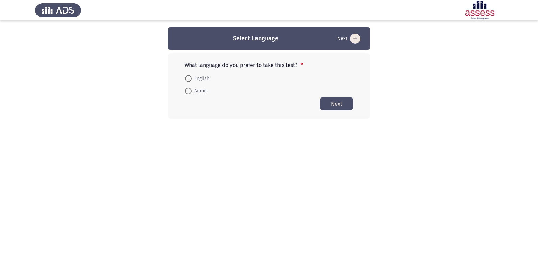
click at [189, 78] on span at bounding box center [188, 78] width 7 height 7
click at [189, 78] on input "English" at bounding box center [188, 78] width 7 height 7
radio input "true"
click at [333, 102] on button "Next" at bounding box center [337, 103] width 34 height 13
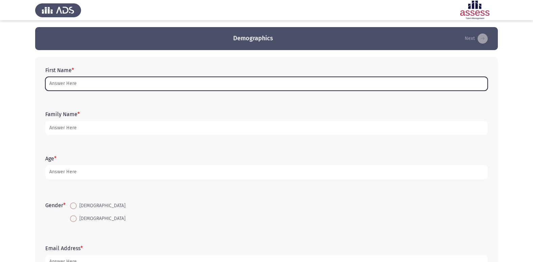
click at [105, 85] on input "First Name *" at bounding box center [266, 84] width 442 height 14
type input "U"
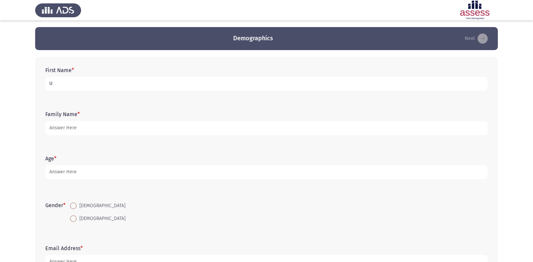
click at [144, 88] on input "U" at bounding box center [266, 84] width 442 height 14
click at [49, 83] on input "U" at bounding box center [266, 84] width 442 height 14
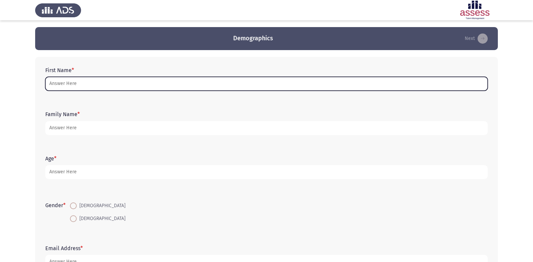
type input "u"
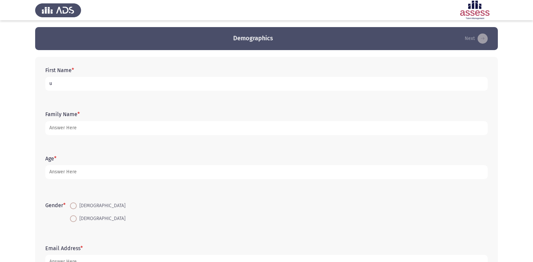
click at [49, 83] on input "u" at bounding box center [266, 84] width 442 height 14
type input "[PERSON_NAME]"
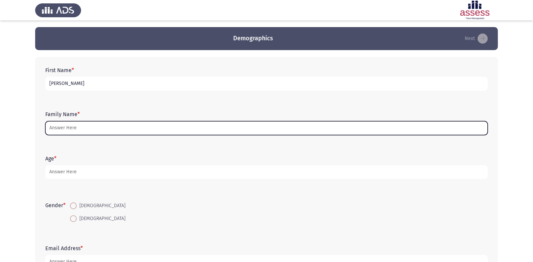
click at [62, 132] on input "Family Name *" at bounding box center [266, 128] width 442 height 14
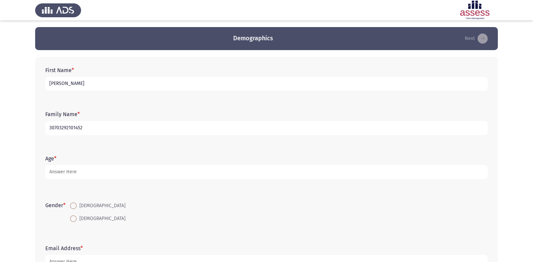
type input "30703292101452"
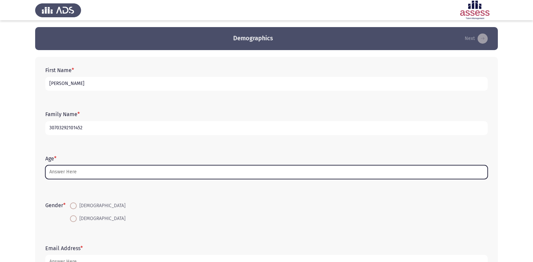
click at [95, 175] on input "Age *" at bounding box center [266, 172] width 442 height 14
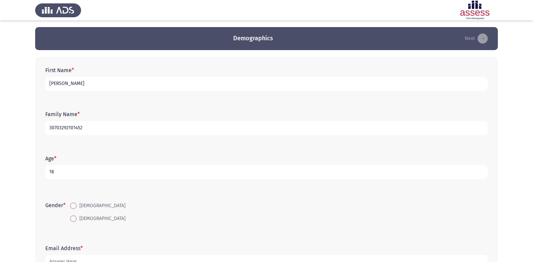
type input "18"
click at [76, 205] on span at bounding box center [73, 205] width 7 height 7
click at [76, 205] on input "[DEMOGRAPHIC_DATA]" at bounding box center [73, 205] width 7 height 7
radio input "true"
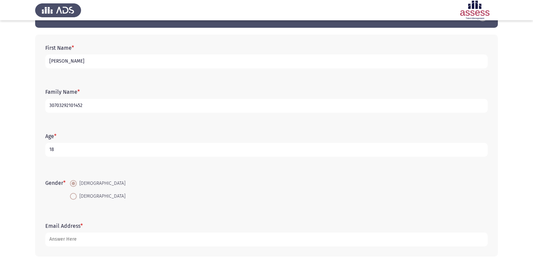
scroll to position [34, 0]
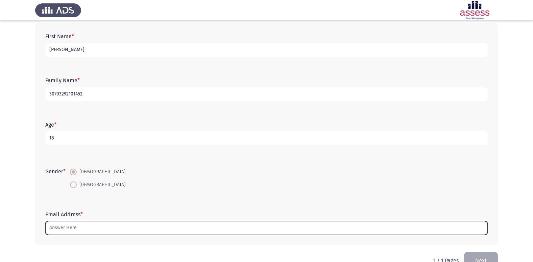
click at [78, 226] on input "Email Address *" at bounding box center [266, 228] width 442 height 14
type input "d"
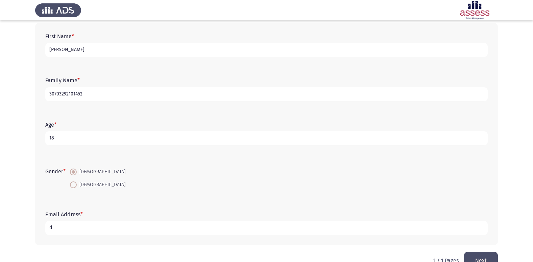
click at [74, 226] on input "d" at bounding box center [266, 228] width 442 height 14
click at [47, 226] on input "d" at bounding box center [266, 228] width 442 height 14
click at [124, 220] on form "Email Address * abdelrhmanabdelrhmangomma2" at bounding box center [266, 223] width 442 height 24
click at [123, 230] on input "abdelrhmanabdelrhmangomma2" at bounding box center [266, 228] width 442 height 14
click at [117, 226] on input "abdelrhmanabdelrhmangomma2" at bounding box center [266, 228] width 442 height 14
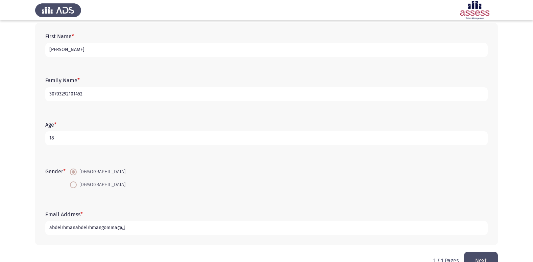
click at [122, 226] on input "abdelrhmanabdelrhmangomma@ل" at bounding box center [266, 228] width 442 height 14
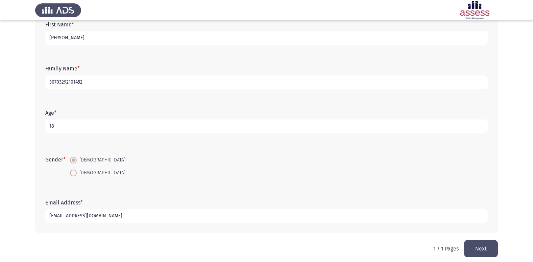
scroll to position [51, 0]
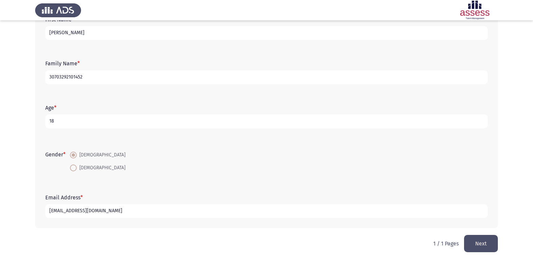
type input "[EMAIL_ADDRESS][DOMAIN_NAME]"
click at [471, 243] on button "Next" at bounding box center [481, 243] width 34 height 17
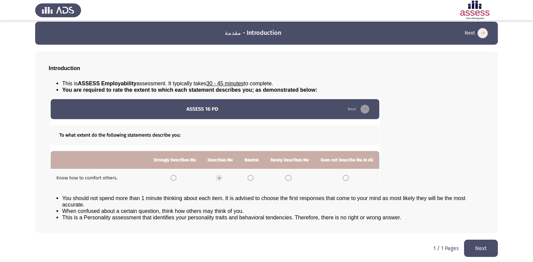
scroll to position [7, 0]
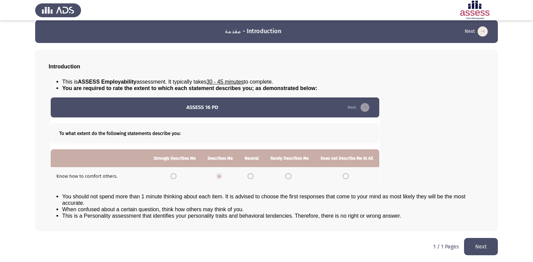
click at [483, 247] on button "Next" at bounding box center [481, 246] width 34 height 17
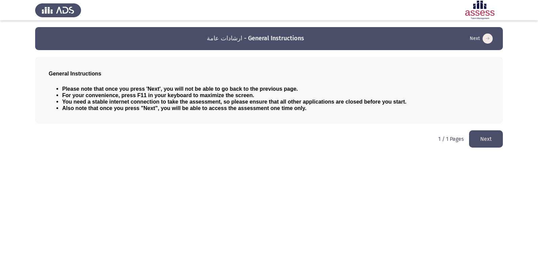
click at [475, 140] on button "Next" at bounding box center [486, 138] width 34 height 17
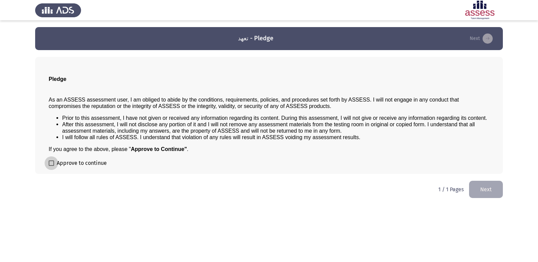
drag, startPoint x: 52, startPoint y: 164, endPoint x: 70, endPoint y: 168, distance: 19.0
click at [53, 164] on span at bounding box center [51, 162] width 5 height 5
click at [51, 166] on input "Approve to continue" at bounding box center [51, 166] width 0 height 0
checkbox input "true"
click at [476, 190] on button "Next" at bounding box center [486, 188] width 34 height 17
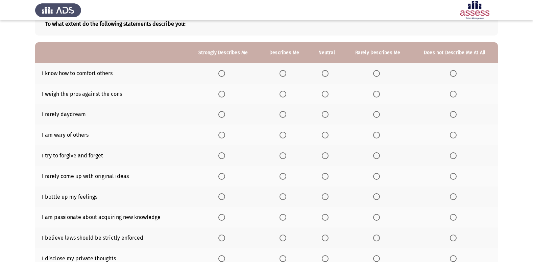
scroll to position [34, 0]
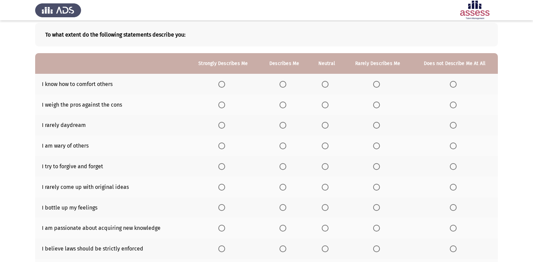
click at [225, 83] on span "Select an option" at bounding box center [221, 84] width 7 height 7
click at [225, 83] on input "Select an option" at bounding box center [221, 84] width 7 height 7
click at [325, 106] on span "Select an option" at bounding box center [325, 104] width 7 height 7
click at [325, 106] on input "Select an option" at bounding box center [325, 104] width 7 height 7
click at [222, 129] on th at bounding box center [223, 125] width 72 height 21
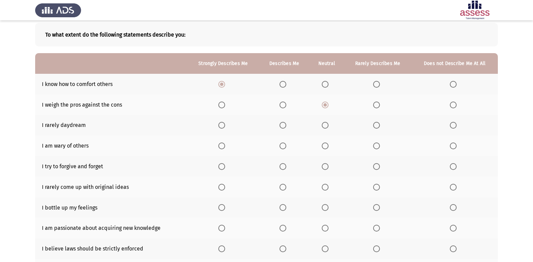
click at [222, 125] on span "Select an option" at bounding box center [221, 125] width 7 height 7
click at [222, 125] on input "Select an option" at bounding box center [221, 125] width 7 height 7
click at [378, 148] on span "Select an option" at bounding box center [376, 145] width 7 height 7
click at [378, 148] on input "Select an option" at bounding box center [376, 145] width 7 height 7
click at [323, 165] on span "Select an option" at bounding box center [325, 166] width 7 height 7
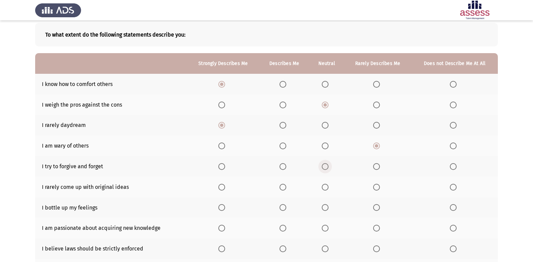
click at [323, 165] on input "Select an option" at bounding box center [325, 166] width 7 height 7
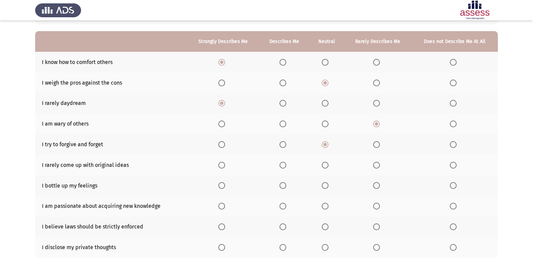
scroll to position [68, 0]
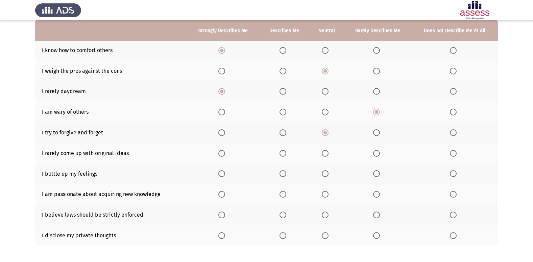
click at [225, 155] on span "Select an option" at bounding box center [221, 153] width 7 height 7
click at [225, 155] on input "Select an option" at bounding box center [221, 153] width 7 height 7
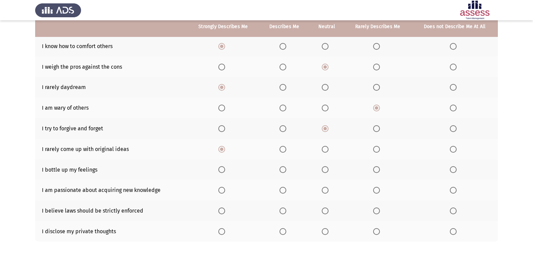
scroll to position [99, 0]
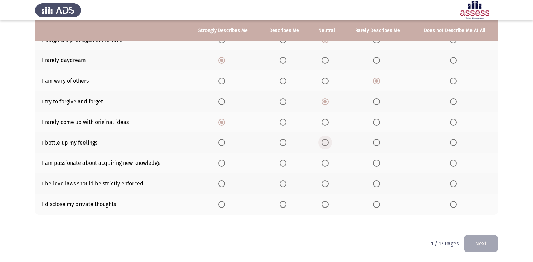
click at [325, 142] on span "Select an option" at bounding box center [325, 142] width 7 height 7
click at [325, 142] on input "Select an option" at bounding box center [325, 142] width 7 height 7
click at [225, 163] on span "Select an option" at bounding box center [221, 162] width 7 height 7
click at [225, 163] on input "Select an option" at bounding box center [221, 162] width 7 height 7
click at [327, 185] on span "Select an option" at bounding box center [325, 183] width 7 height 7
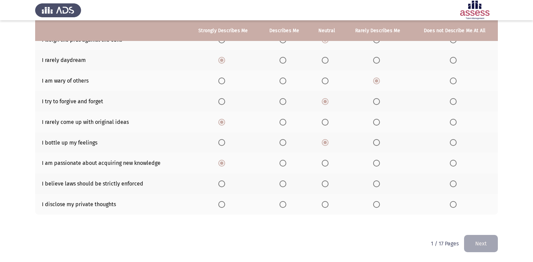
click at [327, 185] on input "Select an option" at bounding box center [325, 183] width 7 height 7
click at [455, 207] on span "Select an option" at bounding box center [453, 204] width 7 height 7
click at [455, 207] on input "Select an option" at bounding box center [453, 204] width 7 height 7
click at [482, 240] on button "Next" at bounding box center [481, 243] width 34 height 17
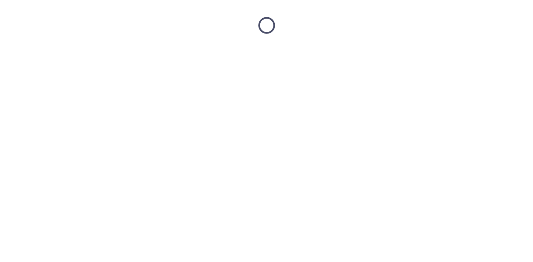
scroll to position [0, 0]
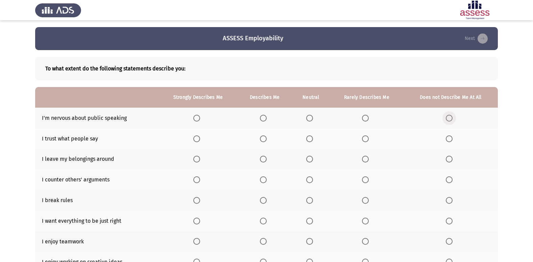
click at [454, 120] on label "Select an option" at bounding box center [450, 118] width 9 height 7
click at [452, 120] on input "Select an option" at bounding box center [449, 118] width 7 height 7
click at [311, 137] on span "Select an option" at bounding box center [309, 138] width 7 height 7
click at [311, 137] on input "Select an option" at bounding box center [309, 138] width 7 height 7
click at [315, 159] on label "Select an option" at bounding box center [310, 158] width 9 height 7
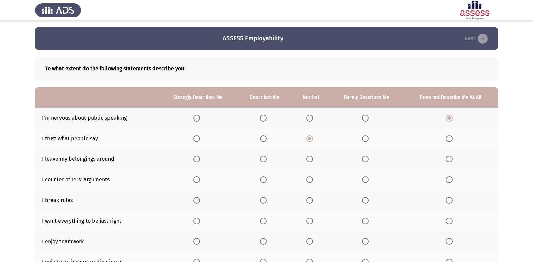
click at [313, 159] on input "Select an option" at bounding box center [309, 158] width 7 height 7
click at [263, 140] on span "Select an option" at bounding box center [263, 138] width 7 height 7
click at [263, 140] on input "Select an option" at bounding box center [263, 138] width 7 height 7
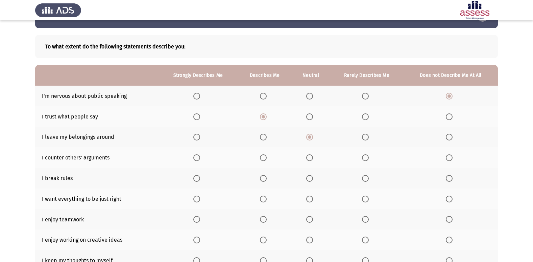
scroll to position [34, 0]
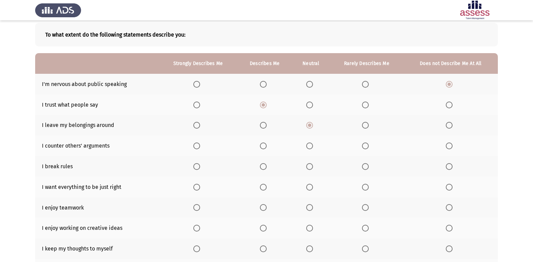
click at [313, 143] on span "Select an option" at bounding box center [309, 145] width 7 height 7
click at [313, 143] on input "Select an option" at bounding box center [309, 145] width 7 height 7
click at [453, 167] on label "Select an option" at bounding box center [450, 166] width 9 height 7
click at [452, 167] on input "Select an option" at bounding box center [449, 166] width 7 height 7
click at [200, 186] on span "Select an option" at bounding box center [196, 186] width 7 height 7
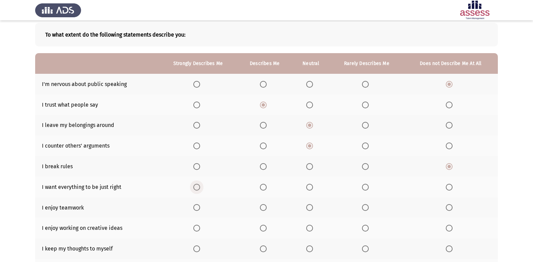
click at [200, 186] on input "Select an option" at bounding box center [196, 186] width 7 height 7
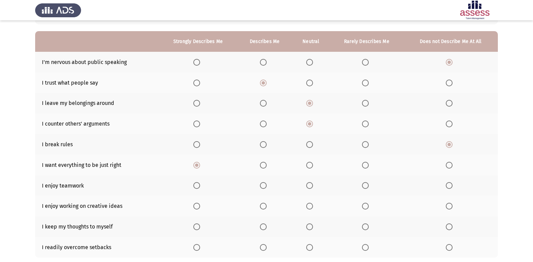
scroll to position [68, 0]
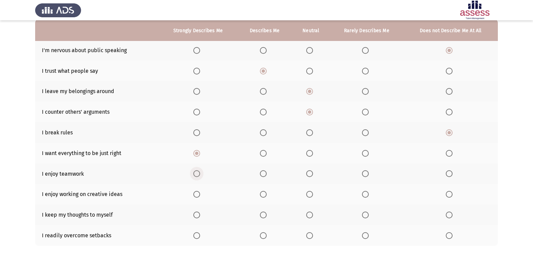
click at [200, 176] on span "Select an option" at bounding box center [196, 173] width 7 height 7
click at [200, 176] on input "Select an option" at bounding box center [196, 173] width 7 height 7
click at [199, 196] on span "Select an option" at bounding box center [196, 194] width 7 height 7
click at [199, 196] on input "Select an option" at bounding box center [196, 194] width 7 height 7
click at [366, 213] on span "Select an option" at bounding box center [365, 214] width 7 height 7
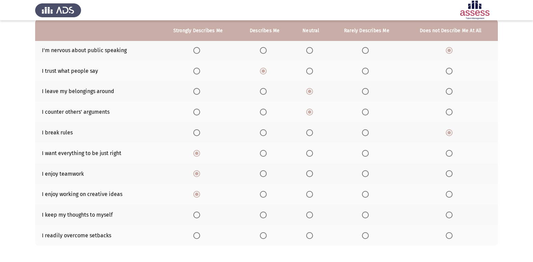
click at [366, 213] on input "Select an option" at bounding box center [365, 214] width 7 height 7
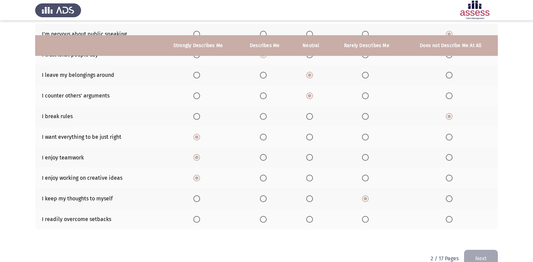
scroll to position [99, 0]
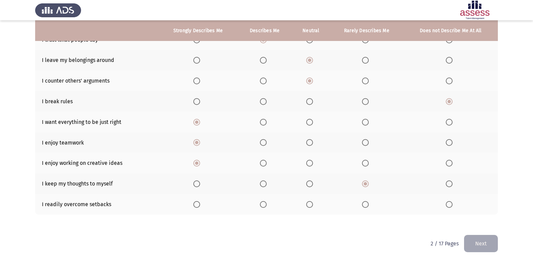
click at [306, 203] on span "Select an option" at bounding box center [309, 204] width 7 height 7
click at [306, 203] on input "Select an option" at bounding box center [309, 204] width 7 height 7
click at [489, 239] on button "Next" at bounding box center [481, 243] width 34 height 17
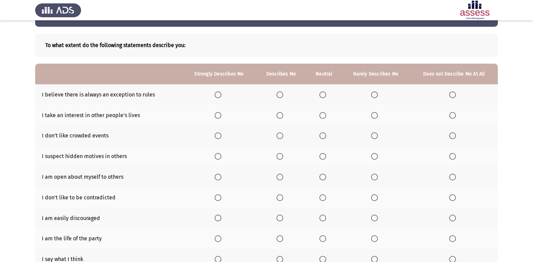
scroll to position [34, 0]
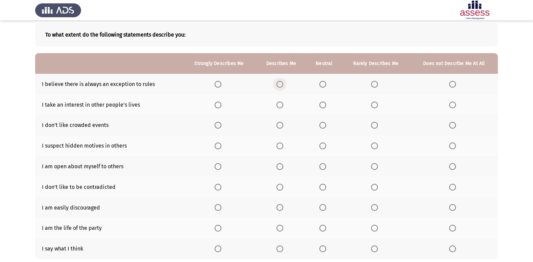
click at [284, 81] on label "Select an option" at bounding box center [280, 84] width 9 height 7
click at [283, 81] on input "Select an option" at bounding box center [279, 84] width 7 height 7
click at [453, 107] on span "Select an option" at bounding box center [452, 104] width 7 height 7
click at [453, 107] on input "Select an option" at bounding box center [452, 104] width 7 height 7
click at [320, 124] on span "Select an option" at bounding box center [322, 125] width 7 height 7
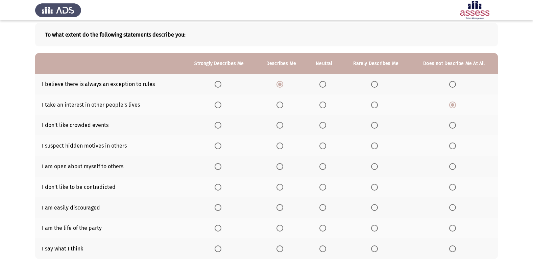
click at [320, 124] on input "Select an option" at bounding box center [322, 125] width 7 height 7
click at [321, 150] on th at bounding box center [323, 145] width 35 height 21
click at [322, 148] on span "Select an option" at bounding box center [322, 145] width 7 height 7
click at [322, 148] on input "Select an option" at bounding box center [322, 145] width 7 height 7
click at [325, 169] on span "Select an option" at bounding box center [322, 166] width 7 height 7
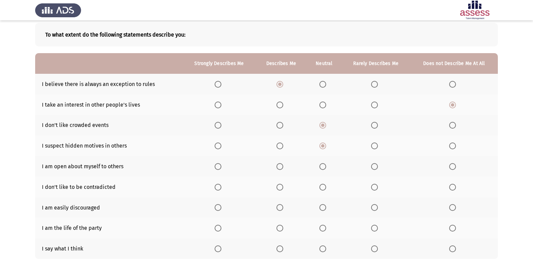
click at [325, 169] on input "Select an option" at bounding box center [322, 166] width 7 height 7
click at [325, 190] on span "Select an option" at bounding box center [322, 186] width 7 height 7
click at [325, 190] on input "Select an option" at bounding box center [322, 186] width 7 height 7
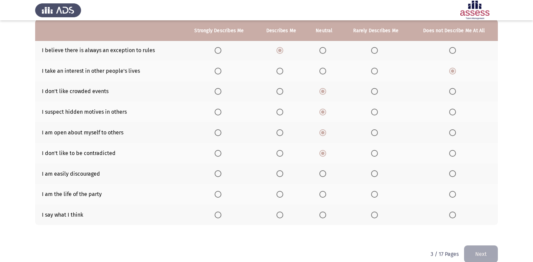
click at [377, 173] on span "Select an option" at bounding box center [374, 173] width 7 height 7
click at [377, 173] on input "Select an option" at bounding box center [374, 173] width 7 height 7
click at [221, 195] on span "Select an option" at bounding box center [218, 194] width 7 height 7
click at [221, 195] on input "Select an option" at bounding box center [218, 194] width 7 height 7
drag, startPoint x: 226, startPoint y: 215, endPoint x: 222, endPoint y: 215, distance: 4.1
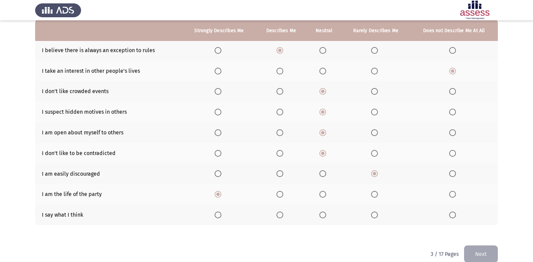
click at [224, 215] on th at bounding box center [218, 214] width 73 height 21
click at [222, 216] on label "Select an option" at bounding box center [219, 214] width 9 height 7
click at [221, 216] on input "Select an option" at bounding box center [218, 214] width 7 height 7
click at [493, 256] on button "Next" at bounding box center [481, 253] width 34 height 17
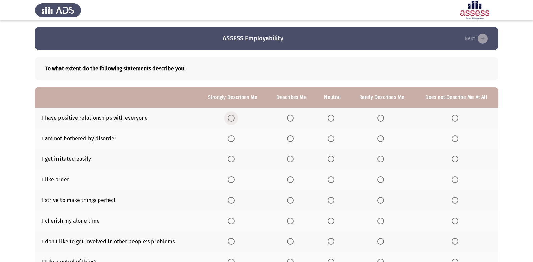
click at [233, 116] on span "Select an option" at bounding box center [231, 118] width 7 height 7
click at [233, 116] on input "Select an option" at bounding box center [231, 118] width 7 height 7
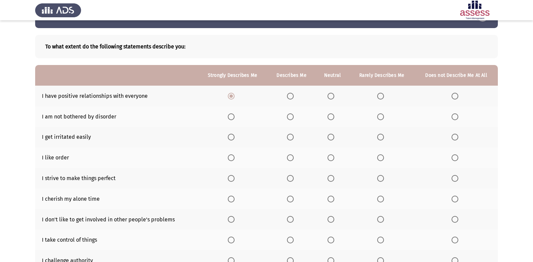
scroll to position [34, 0]
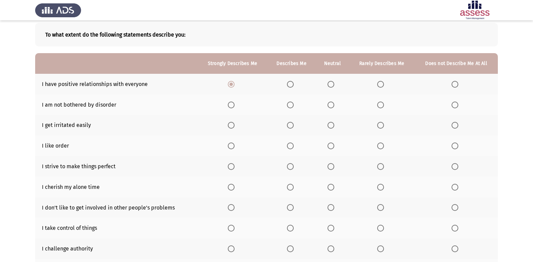
click at [330, 108] on span "Select an option" at bounding box center [330, 104] width 7 height 7
click at [330, 108] on input "Select an option" at bounding box center [330, 104] width 7 height 7
click at [381, 127] on span "Select an option" at bounding box center [380, 125] width 7 height 7
click at [381, 127] on input "Select an option" at bounding box center [380, 125] width 7 height 7
click at [232, 147] on span "Select an option" at bounding box center [231, 145] width 7 height 7
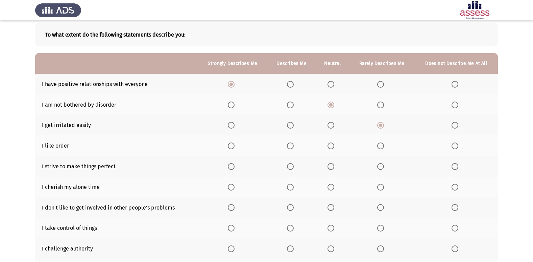
click at [232, 147] on input "Select an option" at bounding box center [231, 145] width 7 height 7
click at [235, 165] on label "Select an option" at bounding box center [232, 166] width 9 height 7
click at [235, 165] on input "Select an option" at bounding box center [231, 166] width 7 height 7
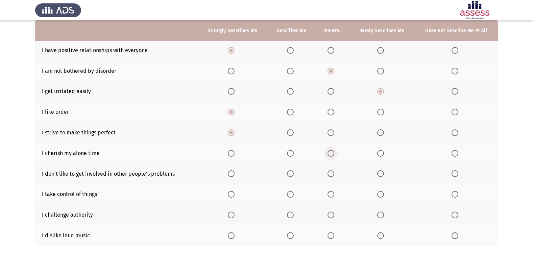
click at [334, 153] on span "Select an option" at bounding box center [330, 153] width 7 height 7
click at [334, 153] on input "Select an option" at bounding box center [330, 153] width 7 height 7
click at [452, 173] on span "Select an option" at bounding box center [454, 173] width 7 height 7
click at [452, 173] on input "Select an option" at bounding box center [454, 173] width 7 height 7
click at [232, 175] on span "Select an option" at bounding box center [231, 173] width 7 height 7
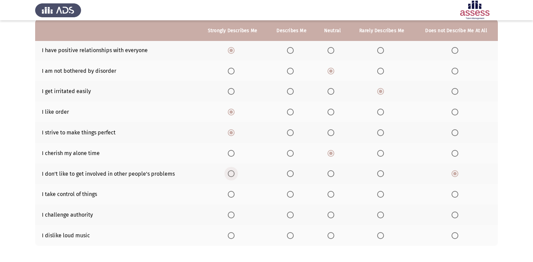
click at [232, 175] on input "Select an option" at bounding box center [231, 173] width 7 height 7
click at [457, 170] on span "Select an option" at bounding box center [454, 173] width 7 height 7
click at [457, 170] on input "Select an option" at bounding box center [454, 173] width 7 height 7
click at [232, 194] on span "Select an option" at bounding box center [231, 194] width 7 height 7
click at [232, 194] on input "Select an option" at bounding box center [231, 194] width 7 height 7
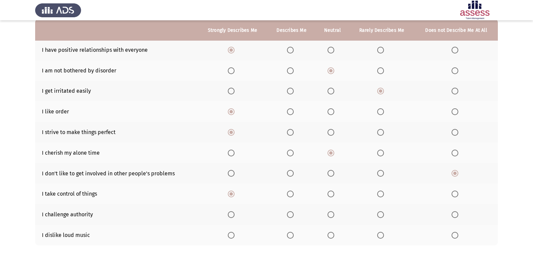
scroll to position [99, 0]
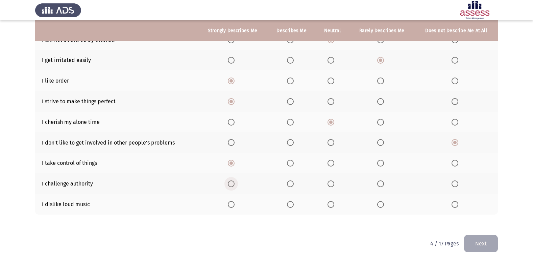
click at [230, 183] on span "Select an option" at bounding box center [231, 183] width 7 height 7
click at [230, 183] on input "Select an option" at bounding box center [231, 183] width 7 height 7
click at [330, 204] on span "Select an option" at bounding box center [330, 204] width 7 height 7
click at [330, 204] on input "Select an option" at bounding box center [330, 204] width 7 height 7
click at [486, 242] on button "Next" at bounding box center [481, 243] width 34 height 17
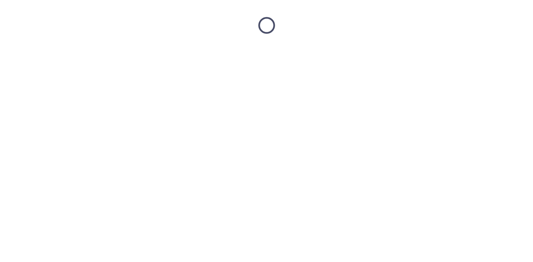
scroll to position [0, 0]
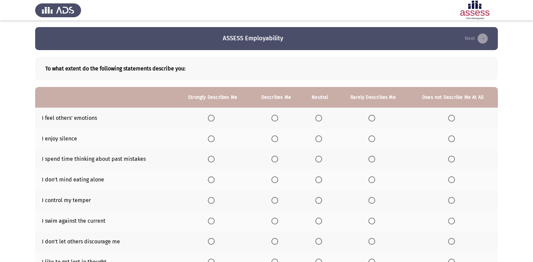
click at [206, 120] on th at bounding box center [212, 117] width 75 height 21
click at [214, 119] on span "Select an option" at bounding box center [211, 118] width 7 height 7
click at [214, 119] on input "Select an option" at bounding box center [211, 118] width 7 height 7
click at [452, 139] on span "Select an option" at bounding box center [451, 138] width 7 height 7
click at [452, 139] on input "Select an option" at bounding box center [451, 138] width 7 height 7
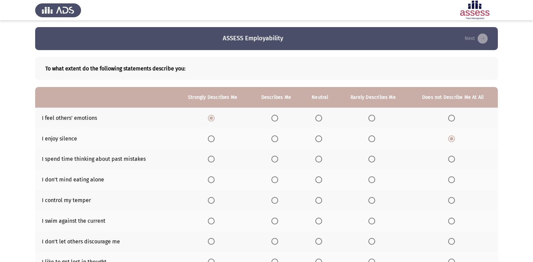
click at [453, 162] on span "Select an option" at bounding box center [451, 158] width 7 height 7
click at [453, 162] on input "Select an option" at bounding box center [451, 158] width 7 height 7
click at [367, 179] on th at bounding box center [373, 179] width 70 height 21
click at [372, 178] on span "Select an option" at bounding box center [371, 179] width 7 height 7
click at [372, 178] on input "Select an option" at bounding box center [371, 179] width 7 height 7
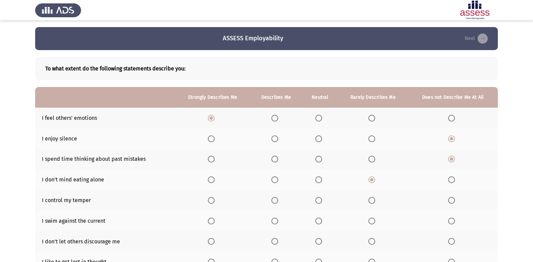
scroll to position [34, 0]
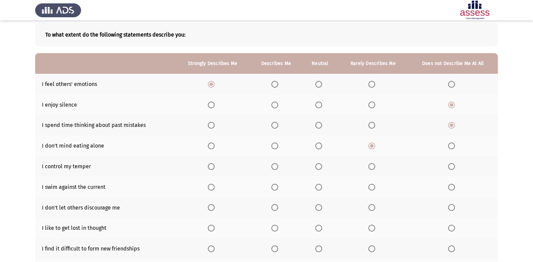
click at [219, 163] on th at bounding box center [212, 166] width 75 height 21
click at [213, 164] on span "Select an option" at bounding box center [211, 166] width 7 height 7
click at [213, 164] on input "Select an option" at bounding box center [211, 166] width 7 height 7
click at [216, 185] on label "Select an option" at bounding box center [212, 186] width 9 height 7
click at [215, 185] on input "Select an option" at bounding box center [211, 186] width 7 height 7
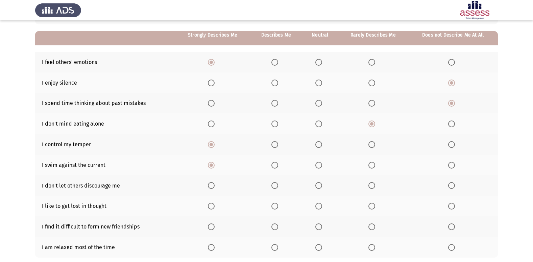
scroll to position [68, 0]
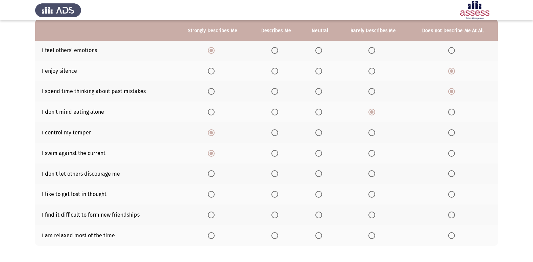
click at [211, 175] on span "Select an option" at bounding box center [211, 173] width 7 height 7
click at [211, 175] on input "Select an option" at bounding box center [211, 173] width 7 height 7
click at [370, 191] on span "Select an option" at bounding box center [371, 194] width 7 height 7
click at [370, 191] on input "Select an option" at bounding box center [371, 194] width 7 height 7
click at [458, 217] on th at bounding box center [453, 214] width 90 height 21
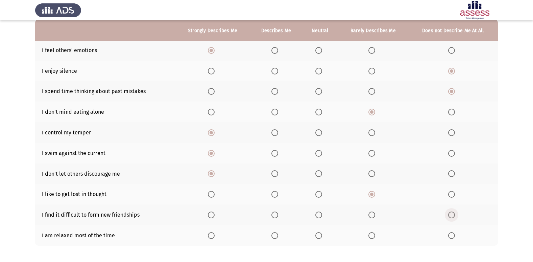
click at [454, 216] on span "Select an option" at bounding box center [451, 214] width 7 height 7
click at [454, 216] on input "Select an option" at bounding box center [451, 214] width 7 height 7
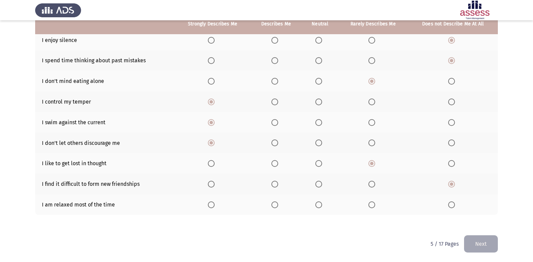
scroll to position [99, 0]
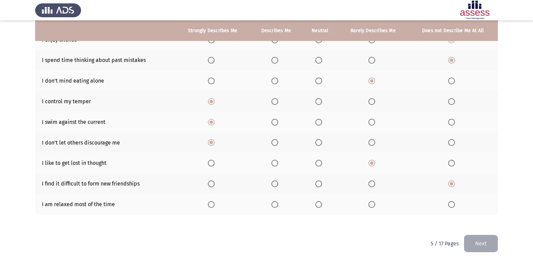
click at [208, 205] on th at bounding box center [212, 204] width 75 height 21
click at [319, 208] on th at bounding box center [320, 204] width 36 height 21
click at [323, 205] on label "Select an option" at bounding box center [319, 204] width 9 height 7
click at [322, 205] on input "Select an option" at bounding box center [318, 204] width 7 height 7
click at [484, 241] on button "Next" at bounding box center [481, 243] width 34 height 17
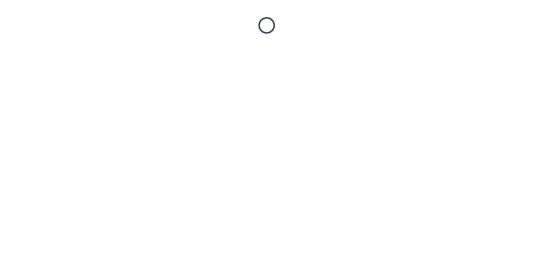
scroll to position [0, 0]
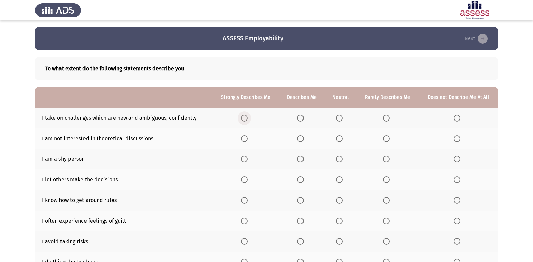
click at [250, 121] on label "Select an option" at bounding box center [245, 118] width 9 height 7
click at [248, 121] on input "Select an option" at bounding box center [244, 118] width 7 height 7
click at [338, 138] on span "Select an option" at bounding box center [339, 138] width 7 height 7
click at [338, 138] on input "Select an option" at bounding box center [339, 138] width 7 height 7
click at [387, 159] on span "Select an option" at bounding box center [386, 158] width 7 height 7
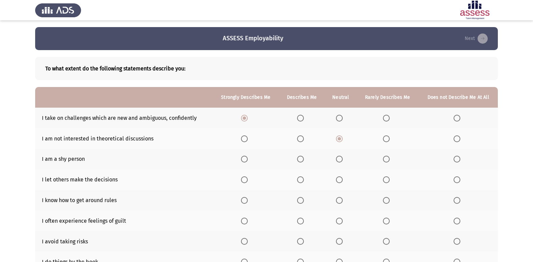
click at [387, 159] on input "Select an option" at bounding box center [386, 158] width 7 height 7
click at [389, 178] on span "Select an option" at bounding box center [386, 179] width 7 height 7
click at [389, 178] on input "Select an option" at bounding box center [386, 179] width 7 height 7
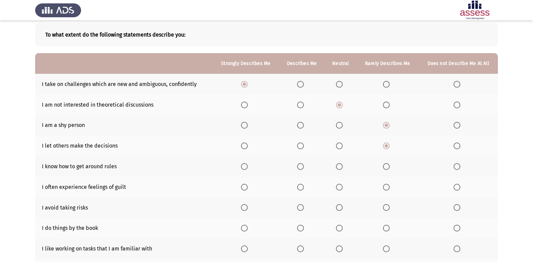
click at [243, 165] on span "Select an option" at bounding box center [244, 166] width 7 height 7
click at [243, 165] on input "Select an option" at bounding box center [244, 166] width 7 height 7
click at [345, 189] on label "Select an option" at bounding box center [340, 186] width 9 height 7
click at [343, 189] on input "Select an option" at bounding box center [339, 186] width 7 height 7
click at [461, 211] on label "Select an option" at bounding box center [457, 207] width 9 height 7
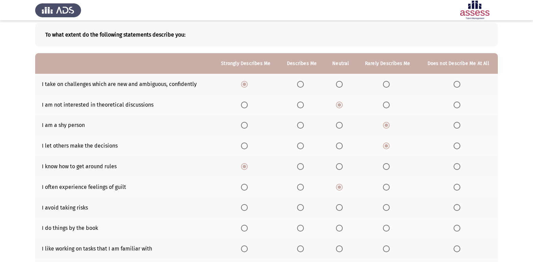
click at [460, 211] on input "Select an option" at bounding box center [456, 207] width 7 height 7
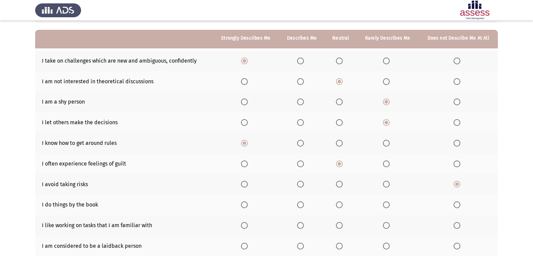
scroll to position [68, 0]
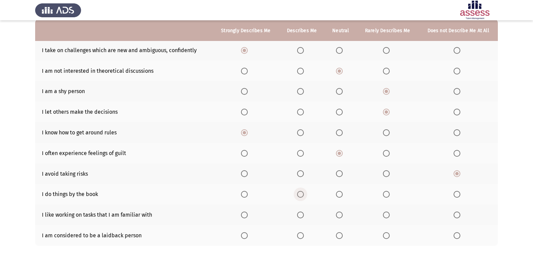
click at [299, 192] on span "Select an option" at bounding box center [300, 194] width 7 height 7
click at [299, 192] on input "Select an option" at bounding box center [300, 194] width 7 height 7
click at [250, 214] on label "Select an option" at bounding box center [245, 214] width 9 height 7
click at [248, 214] on input "Select an option" at bounding box center [244, 214] width 7 height 7
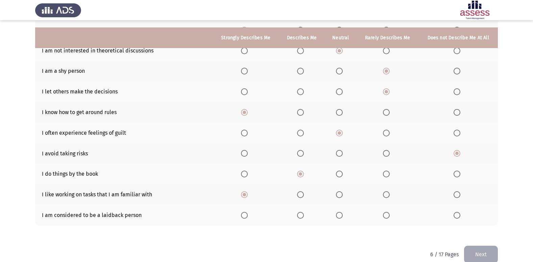
scroll to position [99, 0]
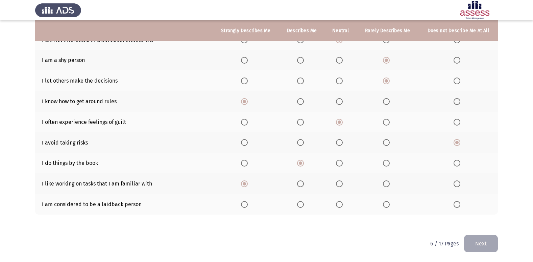
click at [343, 205] on span "Select an option" at bounding box center [339, 204] width 7 height 7
click at [343, 205] on input "Select an option" at bounding box center [339, 204] width 7 height 7
click at [487, 245] on button "Next" at bounding box center [481, 243] width 34 height 17
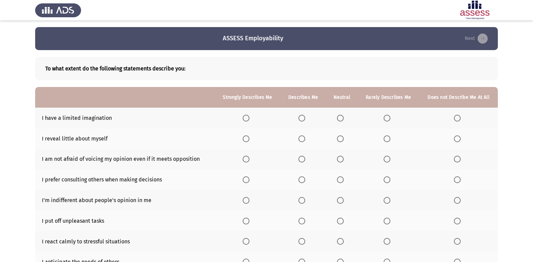
click at [390, 113] on th at bounding box center [389, 117] width 62 height 21
click at [390, 118] on span "Select an option" at bounding box center [387, 118] width 7 height 7
click at [390, 118] on input "Select an option" at bounding box center [387, 118] width 7 height 7
click at [390, 139] on span "Select an option" at bounding box center [387, 138] width 7 height 7
click at [390, 139] on input "Select an option" at bounding box center [387, 138] width 7 height 7
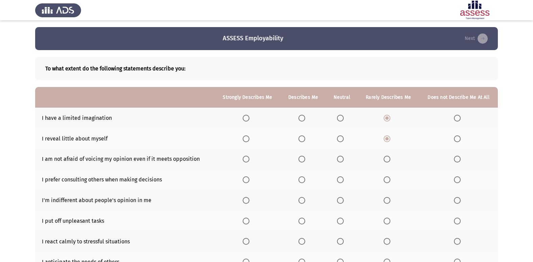
scroll to position [34, 0]
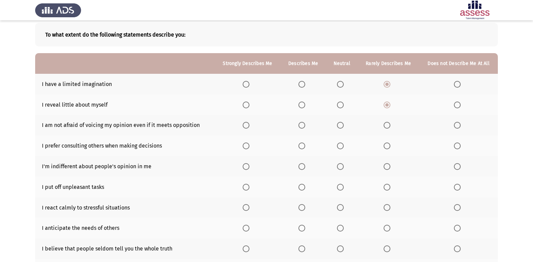
click at [302, 125] on span "Select an option" at bounding box center [301, 125] width 7 height 7
click at [302, 125] on input "Select an option" at bounding box center [301, 125] width 7 height 7
click at [391, 145] on label "Select an option" at bounding box center [388, 145] width 9 height 7
click at [390, 145] on input "Select an option" at bounding box center [387, 145] width 7 height 7
click at [308, 164] on label "Select an option" at bounding box center [302, 166] width 9 height 7
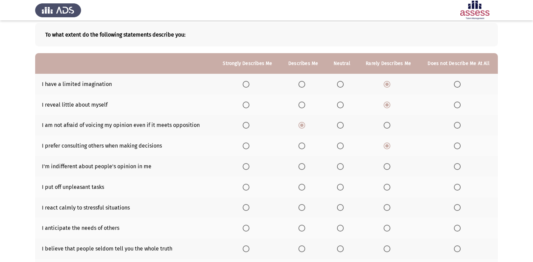
click at [305, 164] on input "Select an option" at bounding box center [301, 166] width 7 height 7
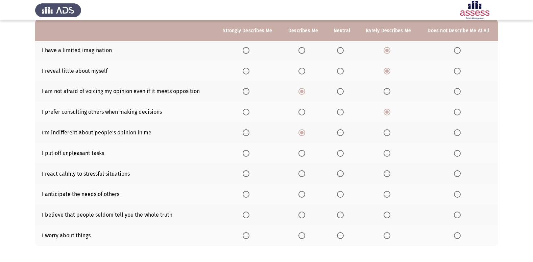
click at [307, 154] on label "Select an option" at bounding box center [302, 153] width 9 height 7
click at [305, 154] on input "Select an option" at bounding box center [301, 153] width 7 height 7
click at [246, 176] on span "Select an option" at bounding box center [246, 173] width 7 height 7
click at [246, 176] on input "Select an option" at bounding box center [246, 173] width 7 height 7
click at [249, 193] on span "Select an option" at bounding box center [246, 194] width 7 height 7
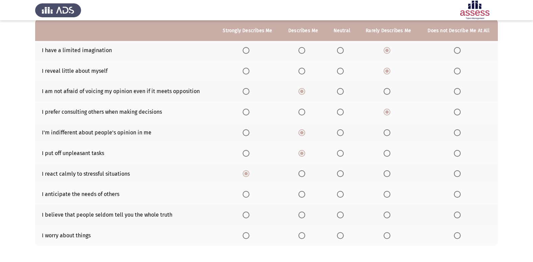
click at [249, 193] on input "Select an option" at bounding box center [246, 194] width 7 height 7
click at [340, 215] on span "Select an option" at bounding box center [340, 214] width 7 height 7
click at [340, 215] on input "Select an option" at bounding box center [340, 214] width 7 height 7
click at [458, 238] on span "Select an option" at bounding box center [457, 235] width 7 height 7
click at [458, 238] on input "Select an option" at bounding box center [457, 235] width 7 height 7
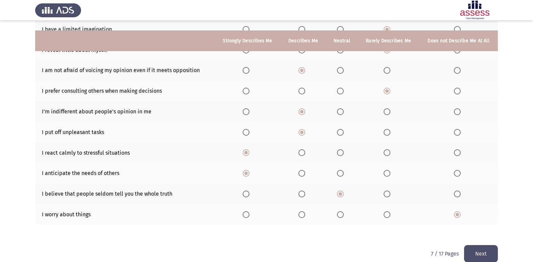
scroll to position [99, 0]
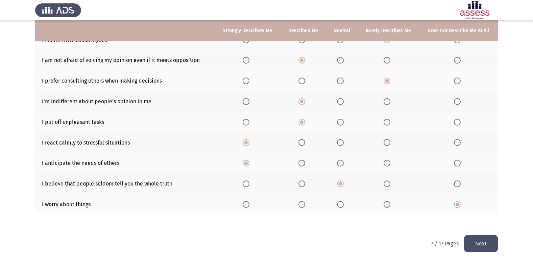
click at [480, 241] on button "Next" at bounding box center [481, 243] width 34 height 17
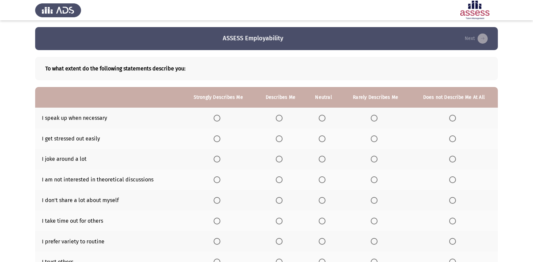
click at [219, 118] on span "Select an option" at bounding box center [217, 118] width 7 height 7
click at [219, 118] on input "Select an option" at bounding box center [217, 118] width 7 height 7
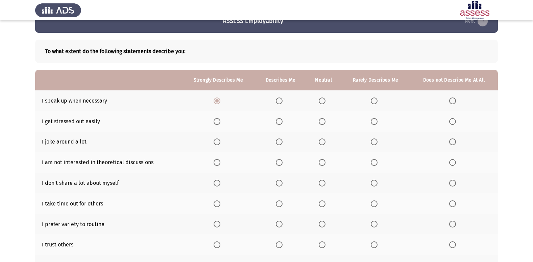
scroll to position [34, 0]
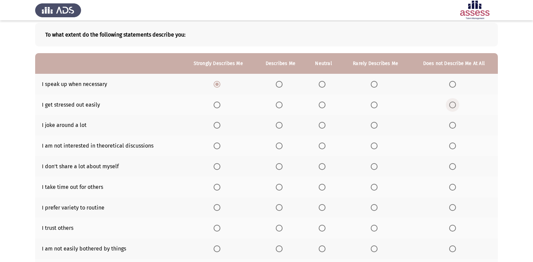
click at [450, 103] on span "Select an option" at bounding box center [452, 104] width 7 height 7
click at [450, 103] on input "Select an option" at bounding box center [452, 104] width 7 height 7
click at [215, 123] on span "Select an option" at bounding box center [217, 125] width 7 height 7
click at [215, 123] on input "Select an option" at bounding box center [217, 125] width 7 height 7
click at [374, 144] on span "Select an option" at bounding box center [374, 145] width 7 height 7
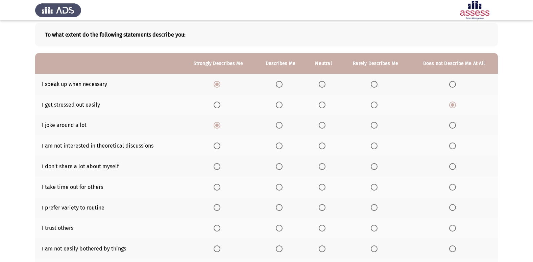
click at [374, 144] on input "Select an option" at bounding box center [374, 145] width 7 height 7
click at [324, 164] on span "Select an option" at bounding box center [322, 166] width 7 height 7
click at [324, 164] on input "Select an option" at bounding box center [322, 166] width 7 height 7
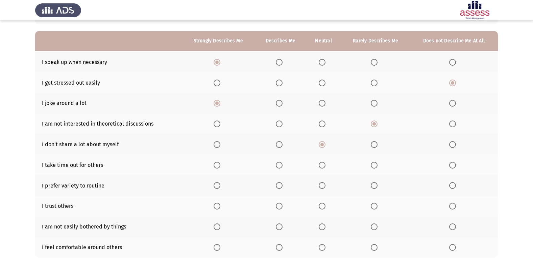
scroll to position [68, 0]
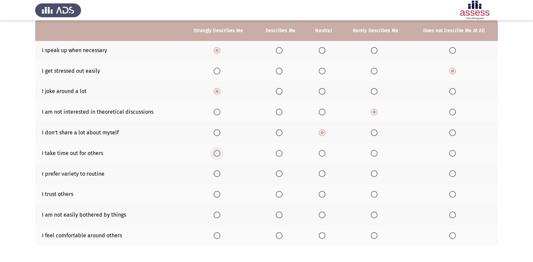
click at [216, 150] on span "Select an option" at bounding box center [217, 153] width 7 height 7
click at [216, 150] on input "Select an option" at bounding box center [217, 153] width 7 height 7
click at [282, 171] on span "Select an option" at bounding box center [279, 173] width 7 height 7
click at [282, 171] on input "Select an option" at bounding box center [279, 173] width 7 height 7
click at [325, 196] on span "Select an option" at bounding box center [322, 194] width 7 height 7
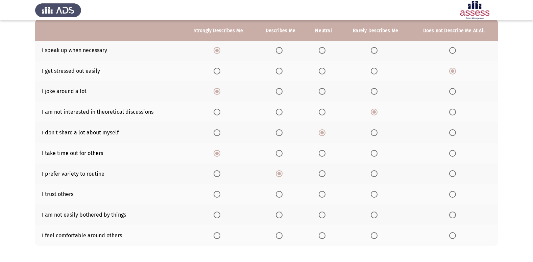
click at [325, 196] on input "Select an option" at bounding box center [322, 194] width 7 height 7
click at [320, 216] on span "Select an option" at bounding box center [322, 214] width 7 height 7
click at [320, 216] on input "Select an option" at bounding box center [322, 214] width 7 height 7
click at [214, 237] on span "Select an option" at bounding box center [217, 235] width 7 height 7
click at [214, 237] on input "Select an option" at bounding box center [217, 235] width 7 height 7
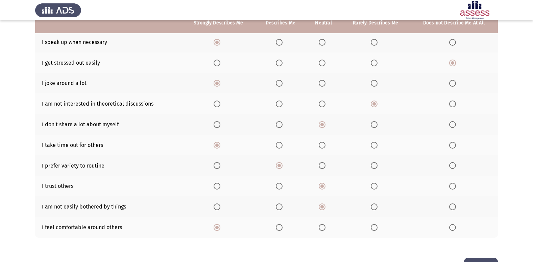
scroll to position [99, 0]
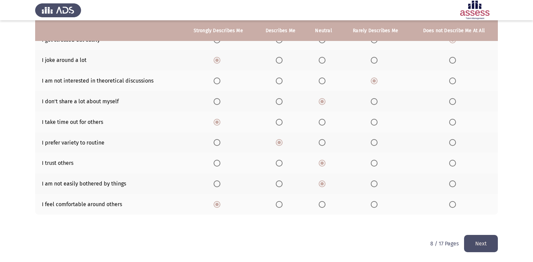
click at [491, 238] on button "Next" at bounding box center [481, 243] width 34 height 17
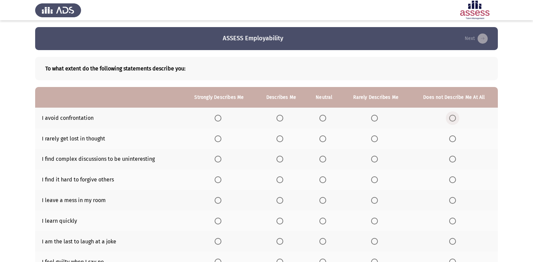
click at [457, 119] on label "Select an option" at bounding box center [453, 118] width 9 height 7
click at [456, 119] on input "Select an option" at bounding box center [452, 118] width 7 height 7
click at [222, 141] on label "Select an option" at bounding box center [219, 138] width 9 height 7
click at [221, 141] on input "Select an option" at bounding box center [218, 138] width 7 height 7
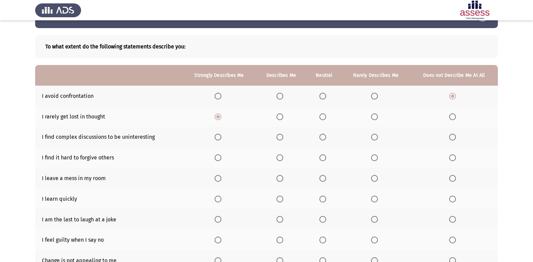
scroll to position [34, 0]
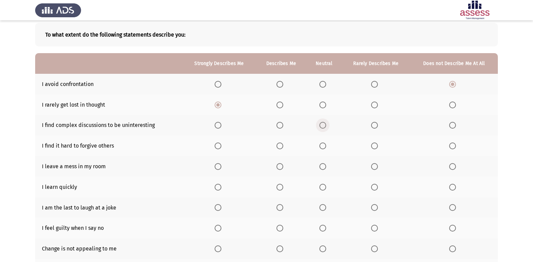
click at [322, 127] on span "Select an option" at bounding box center [322, 125] width 7 height 7
click at [322, 127] on input "Select an option" at bounding box center [322, 125] width 7 height 7
click at [374, 142] on th at bounding box center [376, 145] width 69 height 21
click at [378, 149] on label "Select an option" at bounding box center [375, 145] width 9 height 7
click at [378, 149] on input "Select an option" at bounding box center [374, 145] width 7 height 7
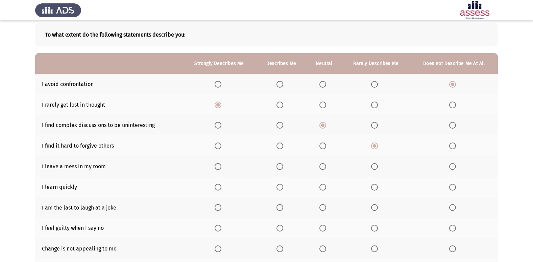
click at [379, 165] on label "Select an option" at bounding box center [375, 166] width 9 height 7
click at [378, 165] on input "Select an option" at bounding box center [374, 166] width 7 height 7
click at [223, 189] on label "Select an option" at bounding box center [219, 186] width 9 height 7
click at [221, 189] on input "Select an option" at bounding box center [218, 186] width 7 height 7
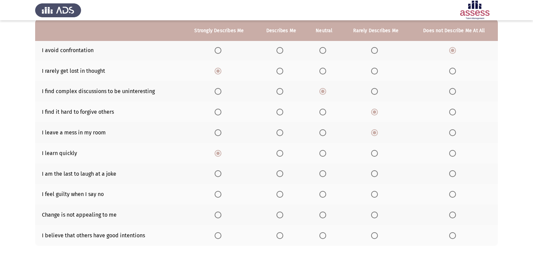
click at [455, 174] on span "Select an option" at bounding box center [452, 173] width 7 height 7
click at [455, 174] on input "Select an option" at bounding box center [452, 173] width 7 height 7
click at [324, 194] on span "Select an option" at bounding box center [322, 194] width 7 height 7
click at [324, 194] on input "Select an option" at bounding box center [322, 194] width 7 height 7
click at [325, 217] on span "Select an option" at bounding box center [322, 214] width 7 height 7
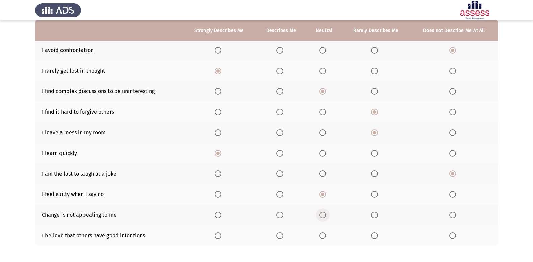
click at [325, 217] on input "Select an option" at bounding box center [322, 214] width 7 height 7
click at [223, 235] on label "Select an option" at bounding box center [219, 235] width 9 height 7
click at [221, 235] on input "Select an option" at bounding box center [218, 235] width 7 height 7
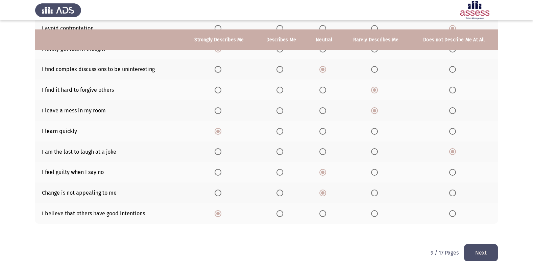
scroll to position [99, 0]
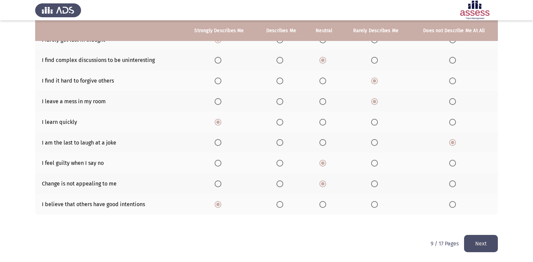
click at [485, 246] on button "Next" at bounding box center [481, 243] width 34 height 17
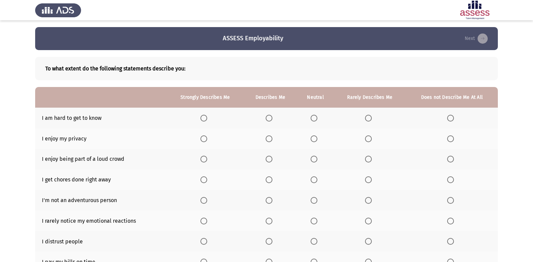
click at [454, 121] on label "Select an option" at bounding box center [451, 118] width 9 height 7
click at [454, 121] on input "Select an option" at bounding box center [450, 118] width 7 height 7
click at [267, 137] on span "Select an option" at bounding box center [269, 138] width 7 height 7
click at [267, 137] on input "Select an option" at bounding box center [269, 138] width 7 height 7
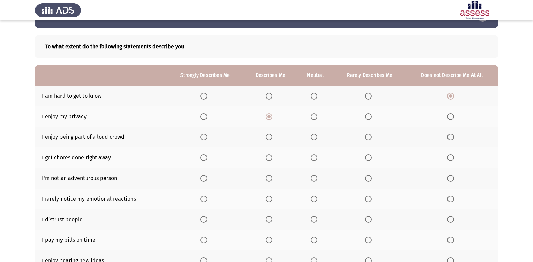
scroll to position [34, 0]
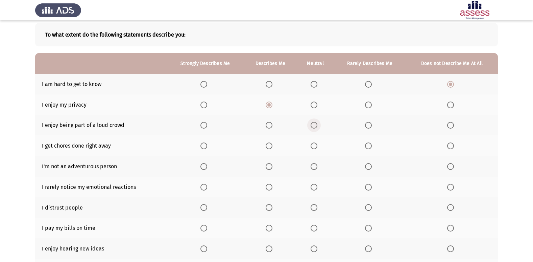
click at [315, 123] on span "Select an option" at bounding box center [314, 125] width 7 height 7
click at [315, 123] on input "Select an option" at bounding box center [314, 125] width 7 height 7
click at [204, 142] on span "Select an option" at bounding box center [203, 145] width 7 height 7
click at [204, 142] on input "Select an option" at bounding box center [203, 145] width 7 height 7
click at [451, 166] on span "Select an option" at bounding box center [450, 166] width 7 height 7
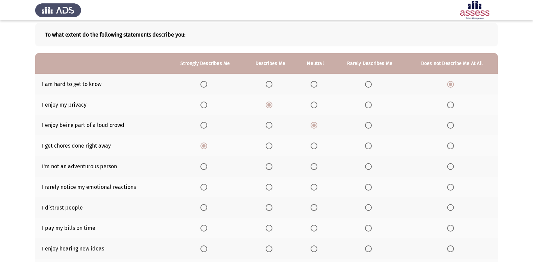
click at [451, 166] on input "Select an option" at bounding box center [450, 166] width 7 height 7
click at [268, 187] on span "Select an option" at bounding box center [269, 186] width 7 height 7
click at [268, 187] on input "Select an option" at bounding box center [269, 186] width 7 height 7
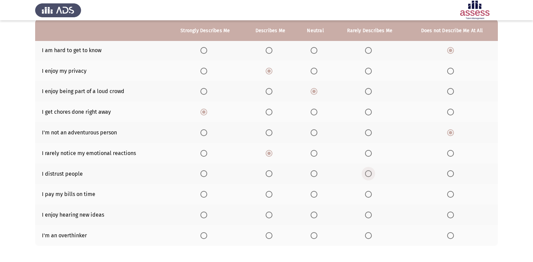
click at [366, 173] on span "Select an option" at bounding box center [368, 173] width 7 height 7
click at [366, 173] on input "Select an option" at bounding box center [368, 173] width 7 height 7
click at [315, 192] on span "Select an option" at bounding box center [314, 194] width 7 height 7
click at [315, 192] on input "Select an option" at bounding box center [314, 194] width 7 height 7
click at [207, 213] on span "Select an option" at bounding box center [203, 214] width 7 height 7
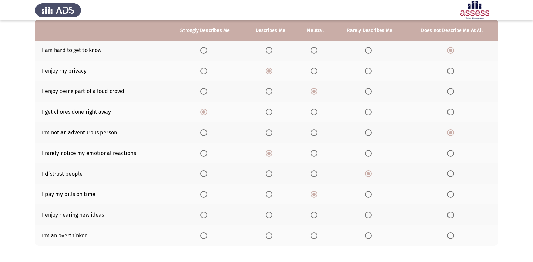
click at [207, 213] on input "Select an option" at bounding box center [203, 214] width 7 height 7
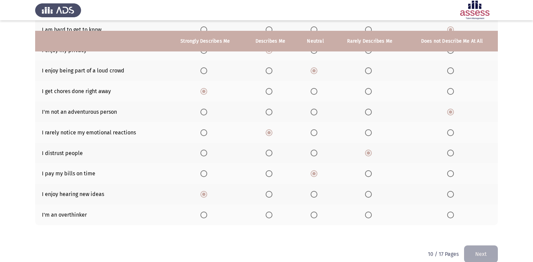
scroll to position [99, 0]
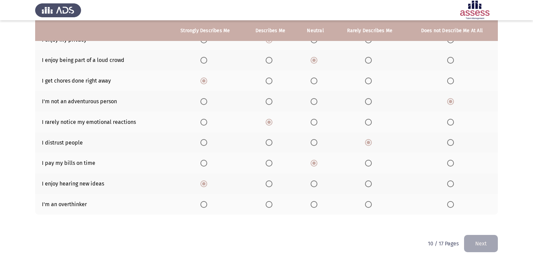
click at [450, 202] on span "Select an option" at bounding box center [450, 204] width 7 height 7
click at [450, 202] on input "Select an option" at bounding box center [450, 204] width 7 height 7
click at [485, 244] on button "Next" at bounding box center [481, 243] width 34 height 17
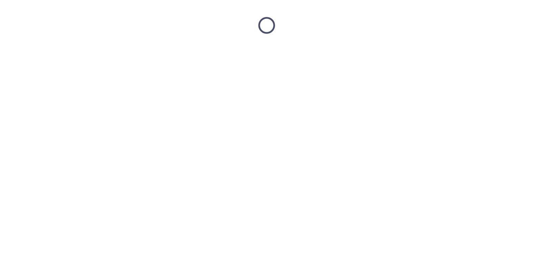
scroll to position [0, 0]
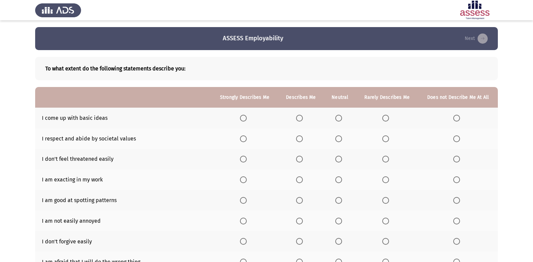
click at [460, 118] on label "Select an option" at bounding box center [457, 118] width 9 height 7
click at [460, 118] on input "Select an option" at bounding box center [456, 118] width 7 height 7
click at [246, 140] on span "Select an option" at bounding box center [243, 138] width 7 height 7
click at [246, 140] on input "Select an option" at bounding box center [243, 138] width 7 height 7
click at [384, 162] on span "Select an option" at bounding box center [385, 158] width 7 height 7
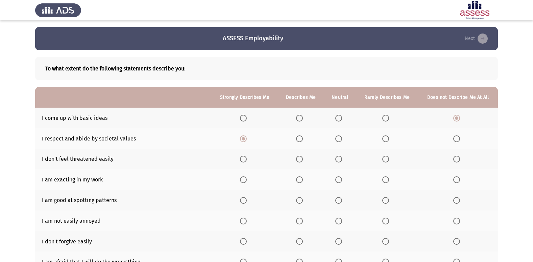
click at [384, 162] on input "Select an option" at bounding box center [385, 158] width 7 height 7
click at [243, 180] on span "Select an option" at bounding box center [243, 179] width 7 height 7
click at [243, 180] on input "Select an option" at bounding box center [243, 179] width 7 height 7
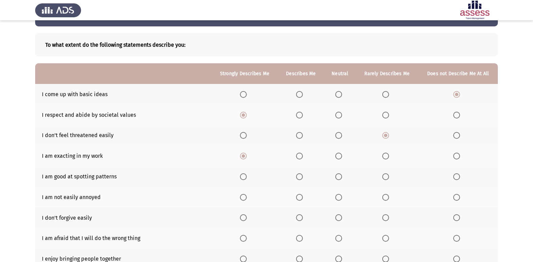
scroll to position [34, 0]
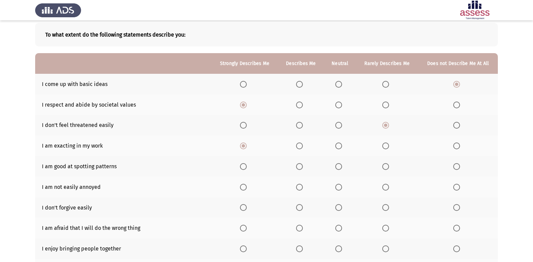
click at [244, 169] on span "Select an option" at bounding box center [243, 166] width 7 height 7
click at [244, 169] on input "Select an option" at bounding box center [243, 166] width 7 height 7
click at [242, 185] on span "Select an option" at bounding box center [243, 186] width 7 height 7
click at [242, 185] on input "Select an option" at bounding box center [243, 186] width 7 height 7
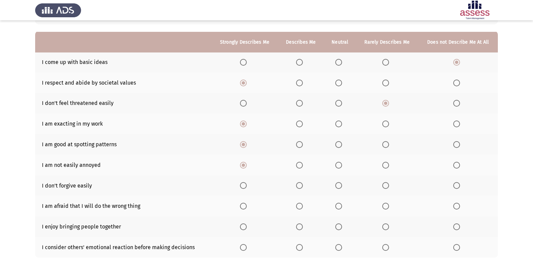
scroll to position [68, 0]
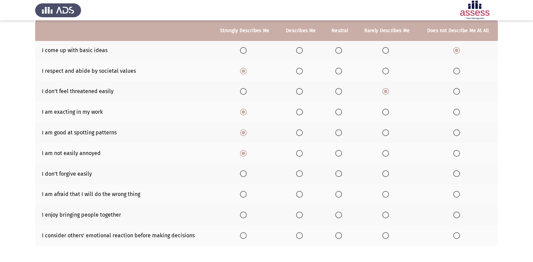
click at [336, 173] on span "Select an option" at bounding box center [338, 173] width 7 height 7
click at [336, 173] on input "Select an option" at bounding box center [338, 173] width 7 height 7
click at [466, 193] on th at bounding box center [458, 193] width 80 height 21
click at [462, 196] on label "Select an option" at bounding box center [457, 194] width 9 height 7
click at [460, 196] on input "Select an option" at bounding box center [456, 194] width 7 height 7
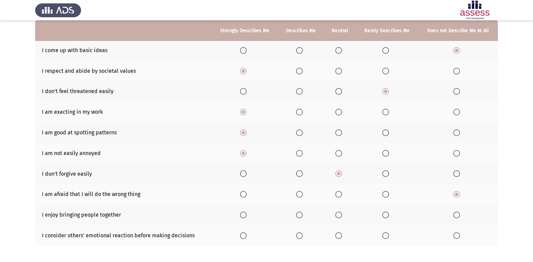
click at [242, 217] on span "Select an option" at bounding box center [243, 214] width 7 height 7
click at [242, 217] on input "Select an option" at bounding box center [243, 214] width 7 height 7
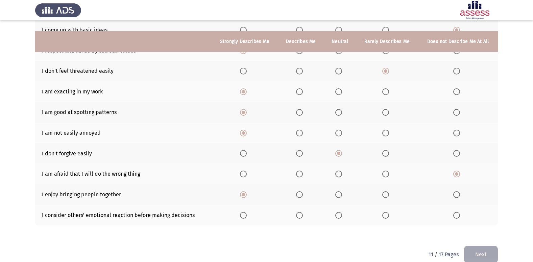
scroll to position [99, 0]
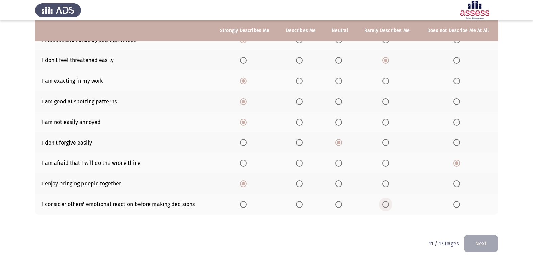
click at [387, 206] on span "Select an option" at bounding box center [385, 204] width 7 height 7
click at [387, 206] on input "Select an option" at bounding box center [385, 204] width 7 height 7
click at [492, 245] on button "Next" at bounding box center [481, 243] width 34 height 17
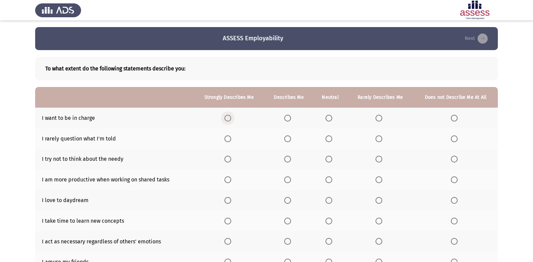
click at [231, 120] on span "Select an option" at bounding box center [227, 118] width 7 height 7
click at [231, 120] on input "Select an option" at bounding box center [227, 118] width 7 height 7
click at [331, 142] on th at bounding box center [330, 138] width 34 height 21
click at [331, 140] on span "Select an option" at bounding box center [328, 138] width 7 height 7
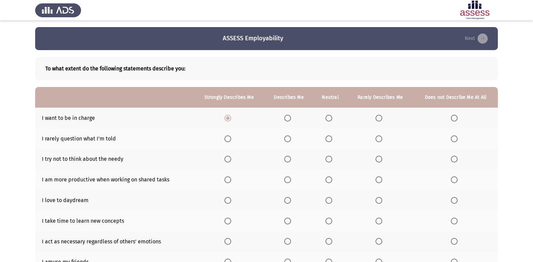
click at [331, 140] on input "Select an option" at bounding box center [328, 138] width 7 height 7
click at [450, 156] on th at bounding box center [455, 159] width 84 height 21
click at [457, 158] on span "Select an option" at bounding box center [454, 158] width 7 height 7
click at [457, 158] on input "Select an option" at bounding box center [454, 158] width 7 height 7
click at [225, 176] on th at bounding box center [229, 179] width 71 height 21
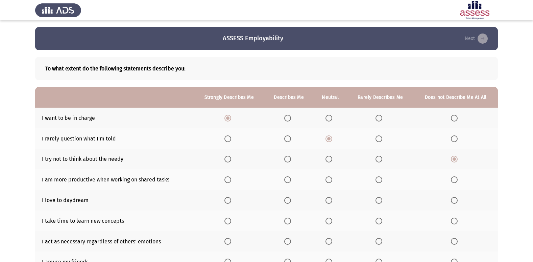
click at [236, 178] on th at bounding box center [229, 179] width 71 height 21
click at [231, 181] on span "Select an option" at bounding box center [227, 179] width 7 height 7
click at [231, 181] on input "Select an option" at bounding box center [227, 179] width 7 height 7
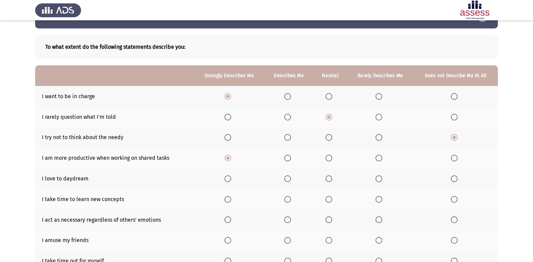
scroll to position [34, 0]
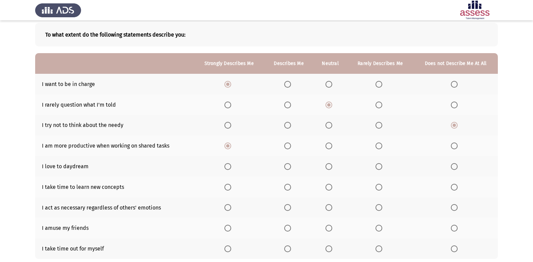
click at [332, 167] on span "Select an option" at bounding box center [328, 166] width 7 height 7
click at [332, 167] on input "Select an option" at bounding box center [328, 166] width 7 height 7
click at [231, 188] on span "Select an option" at bounding box center [227, 186] width 7 height 7
click at [231, 188] on input "Select an option" at bounding box center [227, 186] width 7 height 7
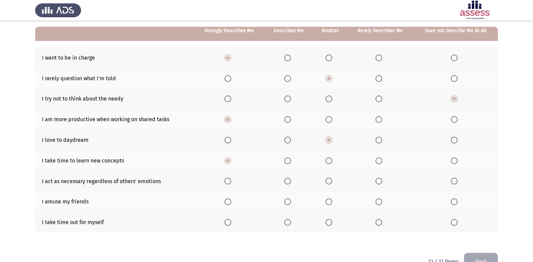
scroll to position [68, 0]
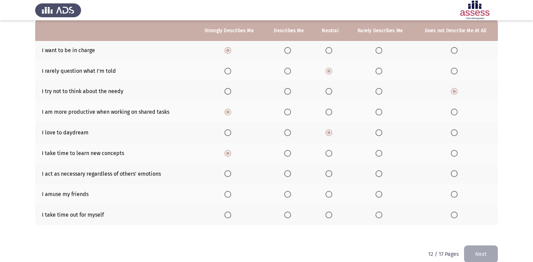
click at [327, 174] on span "Select an option" at bounding box center [328, 173] width 7 height 7
click at [327, 174] on input "Select an option" at bounding box center [328, 173] width 7 height 7
click at [332, 195] on span "Select an option" at bounding box center [328, 194] width 7 height 7
click at [332, 195] on input "Select an option" at bounding box center [328, 194] width 7 height 7
click at [378, 214] on span "Select an option" at bounding box center [378, 214] width 7 height 7
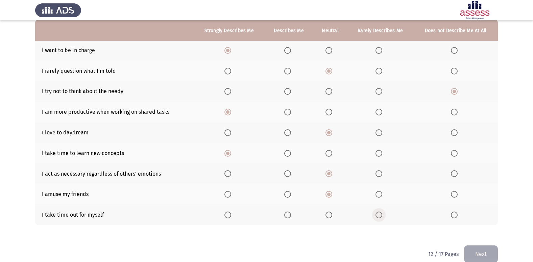
click at [378, 214] on input "Select an option" at bounding box center [378, 214] width 7 height 7
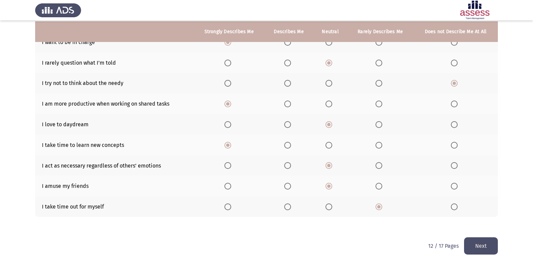
scroll to position [78, 0]
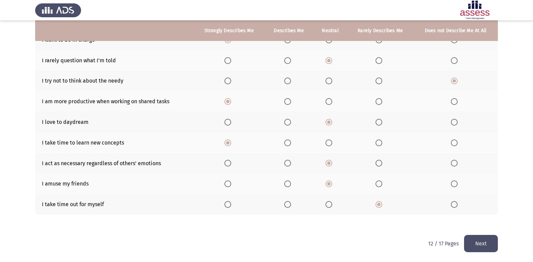
click at [494, 241] on button "Next" at bounding box center [481, 243] width 34 height 17
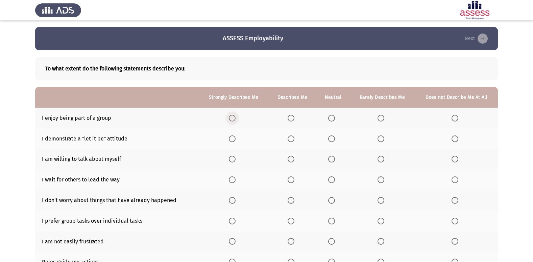
click at [238, 116] on label "Select an option" at bounding box center [233, 118] width 9 height 7
click at [236, 116] on input "Select an option" at bounding box center [232, 118] width 7 height 7
click at [331, 141] on span "Select an option" at bounding box center [331, 138] width 7 height 7
click at [331, 141] on input "Select an option" at bounding box center [331, 138] width 7 height 7
click at [291, 138] on span "Select an option" at bounding box center [291, 138] width 7 height 7
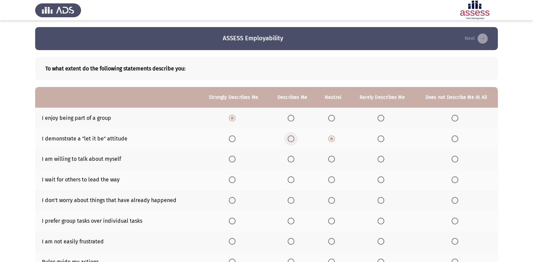
click at [291, 138] on input "Select an option" at bounding box center [291, 138] width 7 height 7
click at [336, 139] on label "Select an option" at bounding box center [332, 138] width 9 height 7
click at [335, 139] on input "Select an option" at bounding box center [331, 138] width 7 height 7
click at [233, 162] on span "Select an option" at bounding box center [232, 158] width 7 height 7
click at [233, 162] on input "Select an option" at bounding box center [232, 158] width 7 height 7
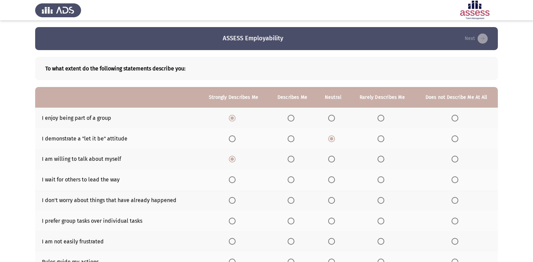
click at [231, 177] on span "Select an option" at bounding box center [232, 179] width 7 height 7
click at [231, 177] on input "Select an option" at bounding box center [232, 179] width 7 height 7
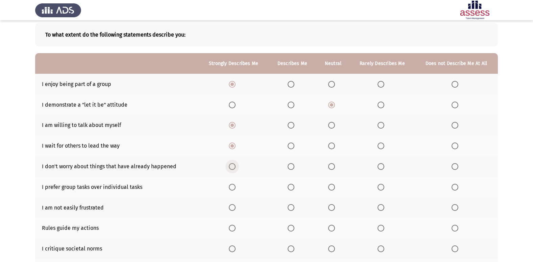
click at [230, 167] on span "Select an option" at bounding box center [232, 166] width 7 height 7
click at [230, 167] on input "Select an option" at bounding box center [232, 166] width 7 height 7
click at [238, 190] on th at bounding box center [234, 186] width 70 height 21
click at [236, 189] on span "Select an option" at bounding box center [232, 186] width 7 height 7
click at [236, 189] on input "Select an option" at bounding box center [232, 186] width 7 height 7
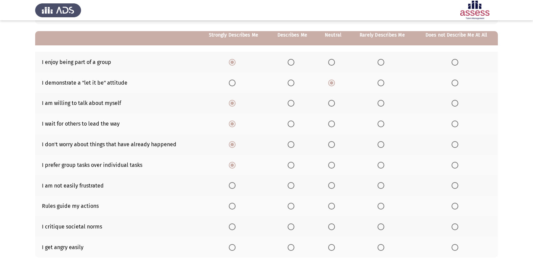
scroll to position [68, 0]
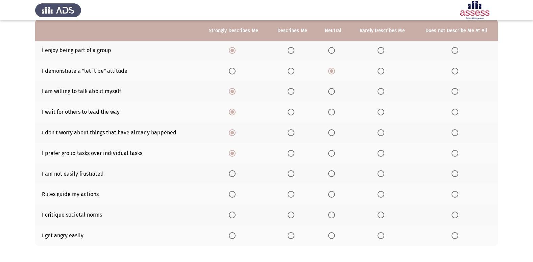
click at [297, 172] on label "Select an option" at bounding box center [292, 173] width 9 height 7
click at [294, 172] on input "Select an option" at bounding box center [291, 173] width 7 height 7
click at [331, 191] on span "Select an option" at bounding box center [331, 194] width 7 height 7
click at [331, 191] on input "Select an option" at bounding box center [331, 194] width 7 height 7
click at [453, 237] on span "Select an option" at bounding box center [454, 235] width 7 height 7
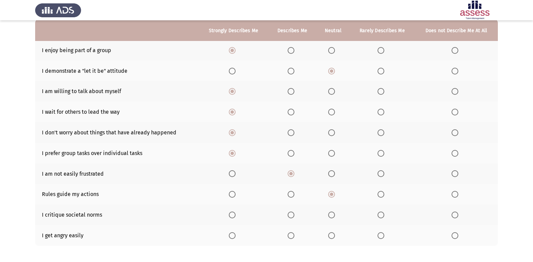
click at [453, 237] on input "Select an option" at bounding box center [454, 235] width 7 height 7
click at [338, 213] on label "Select an option" at bounding box center [332, 214] width 9 height 7
click at [335, 213] on input "Select an option" at bounding box center [331, 214] width 7 height 7
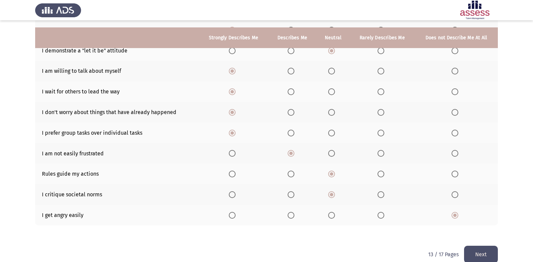
scroll to position [99, 0]
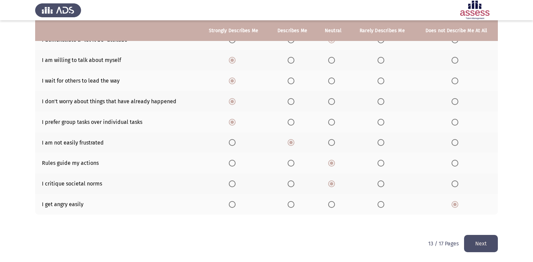
click at [473, 243] on button "Next" at bounding box center [481, 243] width 34 height 17
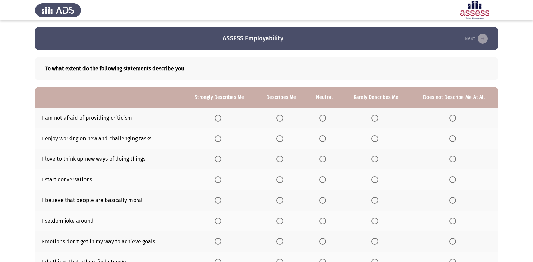
click at [279, 118] on span "Select an option" at bounding box center [279, 118] width 7 height 7
click at [279, 118] on input "Select an option" at bounding box center [279, 118] width 7 height 7
click at [220, 140] on span "Select an option" at bounding box center [218, 138] width 7 height 7
click at [220, 140] on input "Select an option" at bounding box center [218, 138] width 7 height 7
click at [220, 161] on span "Select an option" at bounding box center [218, 158] width 7 height 7
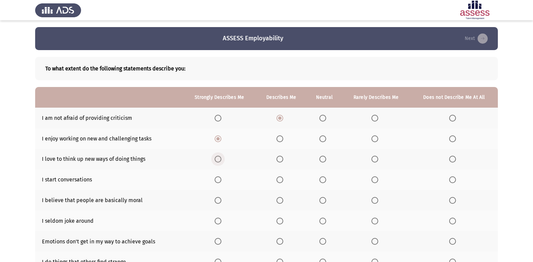
click at [220, 161] on input "Select an option" at bounding box center [218, 158] width 7 height 7
click at [217, 182] on span "Select an option" at bounding box center [218, 179] width 7 height 7
click at [217, 182] on input "Select an option" at bounding box center [218, 179] width 7 height 7
click at [324, 202] on span "Select an option" at bounding box center [322, 200] width 7 height 7
click at [324, 202] on input "Select an option" at bounding box center [322, 200] width 7 height 7
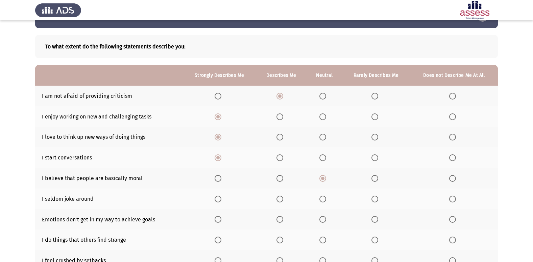
scroll to position [34, 0]
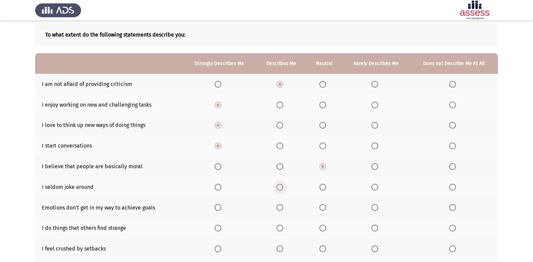
click at [278, 187] on span "Select an option" at bounding box center [279, 186] width 7 height 7
click at [278, 187] on input "Select an option" at bounding box center [279, 186] width 7 height 7
click at [220, 209] on span "Select an option" at bounding box center [218, 207] width 7 height 7
click at [220, 209] on input "Select an option" at bounding box center [218, 207] width 7 height 7
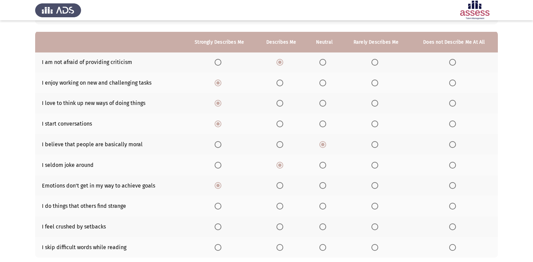
scroll to position [68, 0]
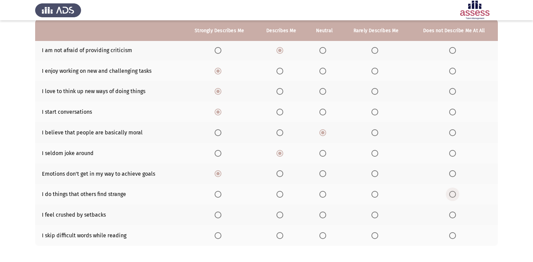
click at [452, 196] on span "Select an option" at bounding box center [452, 194] width 7 height 7
click at [452, 196] on input "Select an option" at bounding box center [452, 194] width 7 height 7
click at [323, 213] on span "Select an option" at bounding box center [322, 214] width 7 height 7
click at [323, 213] on input "Select an option" at bounding box center [322, 214] width 7 height 7
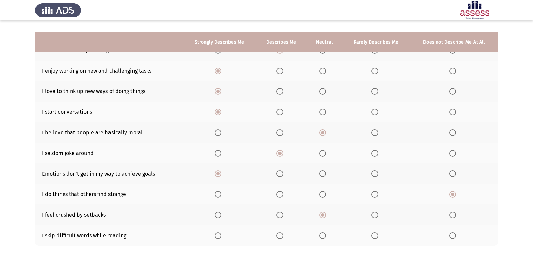
scroll to position [99, 0]
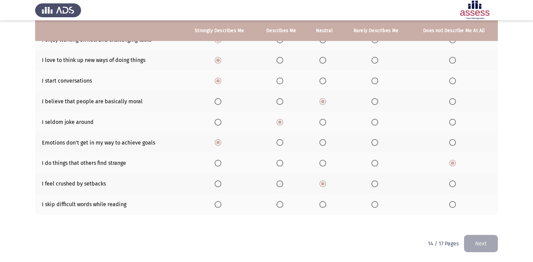
click at [458, 204] on label "Select an option" at bounding box center [453, 204] width 9 height 7
click at [456, 204] on input "Select an option" at bounding box center [452, 204] width 7 height 7
click at [475, 238] on button "Next" at bounding box center [481, 243] width 34 height 17
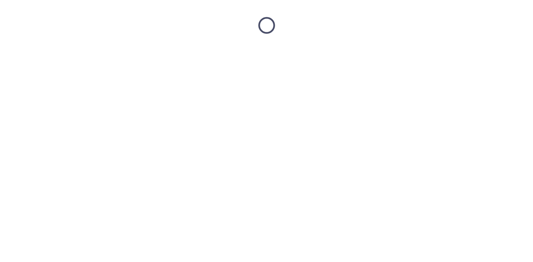
scroll to position [0, 0]
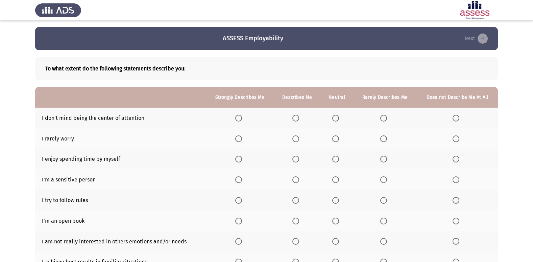
click at [246, 119] on th at bounding box center [240, 117] width 68 height 21
click at [239, 121] on span "Select an option" at bounding box center [238, 118] width 7 height 7
click at [239, 121] on input "Select an option" at bounding box center [238, 118] width 7 height 7
click at [458, 138] on span "Select an option" at bounding box center [455, 138] width 7 height 7
click at [458, 138] on input "Select an option" at bounding box center [455, 138] width 7 height 7
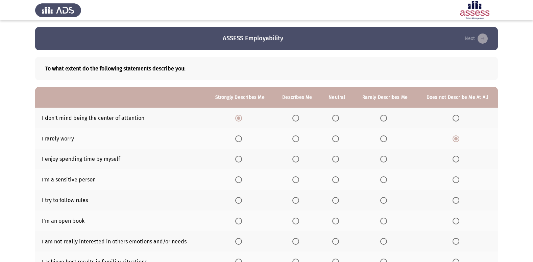
click at [238, 142] on th at bounding box center [240, 138] width 68 height 21
click at [238, 139] on span "Select an option" at bounding box center [238, 138] width 7 height 7
click at [238, 139] on input "Select an option" at bounding box center [238, 138] width 7 height 7
click at [456, 163] on th at bounding box center [457, 159] width 81 height 21
click at [459, 158] on span "Select an option" at bounding box center [455, 158] width 7 height 7
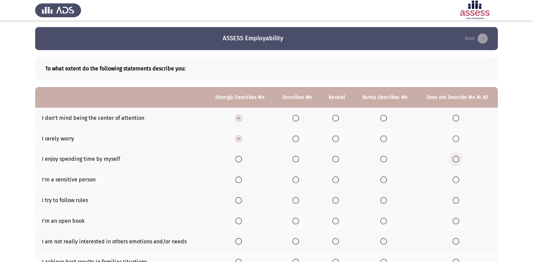
click at [459, 158] on input "Select an option" at bounding box center [455, 158] width 7 height 7
click at [453, 180] on span "Select an option" at bounding box center [455, 179] width 7 height 7
click at [453, 180] on input "Select an option" at bounding box center [455, 179] width 7 height 7
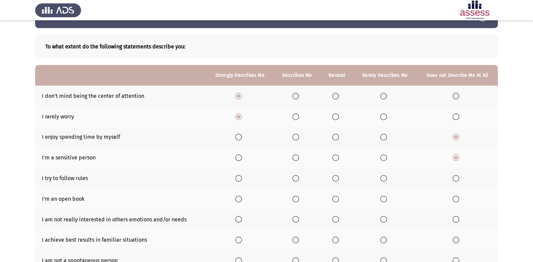
scroll to position [34, 0]
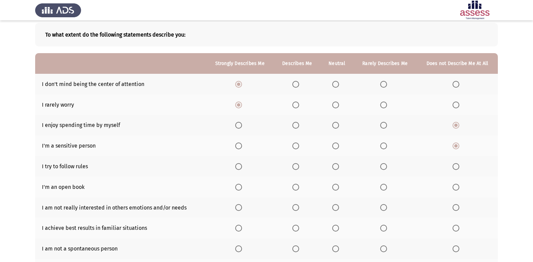
click at [296, 168] on span "Select an option" at bounding box center [295, 166] width 7 height 7
click at [296, 168] on input "Select an option" at bounding box center [295, 166] width 7 height 7
click at [242, 189] on span "Select an option" at bounding box center [238, 186] width 7 height 7
click at [242, 189] on input "Select an option" at bounding box center [238, 186] width 7 height 7
click at [385, 207] on span "Select an option" at bounding box center [383, 207] width 7 height 7
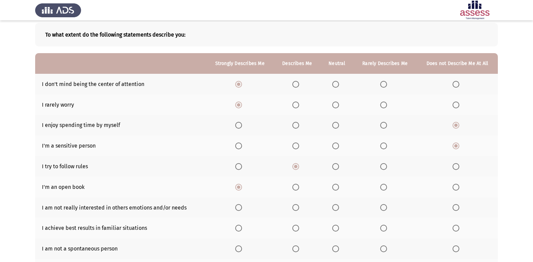
click at [385, 207] on input "Select an option" at bounding box center [383, 207] width 7 height 7
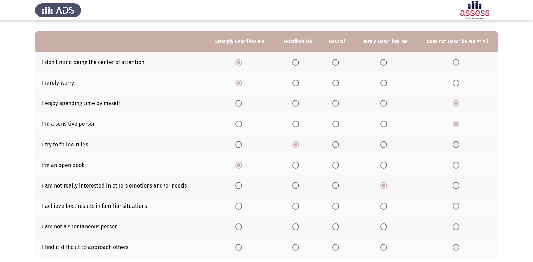
scroll to position [68, 0]
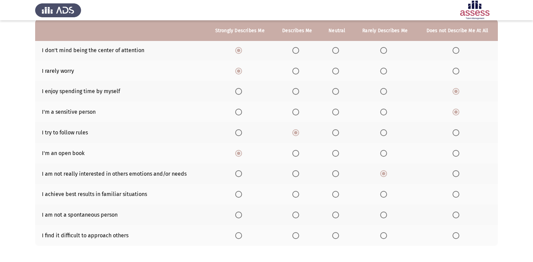
click at [302, 195] on label "Select an option" at bounding box center [296, 194] width 9 height 7
click at [299, 195] on input "Select an option" at bounding box center [295, 194] width 7 height 7
click at [337, 215] on span "Select an option" at bounding box center [335, 214] width 7 height 7
click at [337, 215] on input "Select an option" at bounding box center [335, 214] width 7 height 7
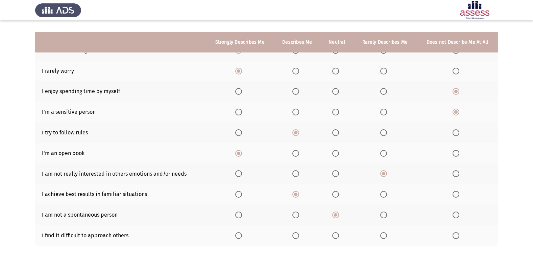
scroll to position [99, 0]
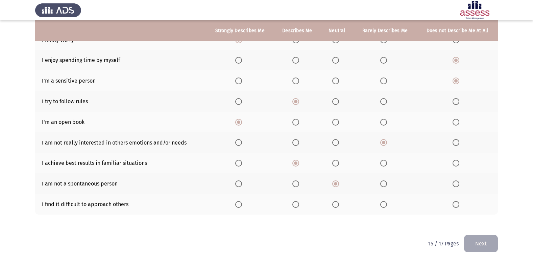
click at [380, 207] on th at bounding box center [385, 204] width 64 height 21
click at [383, 207] on span "Select an option" at bounding box center [383, 204] width 7 height 7
click at [383, 207] on input "Select an option" at bounding box center [383, 204] width 7 height 7
click at [476, 246] on button "Next" at bounding box center [481, 243] width 34 height 17
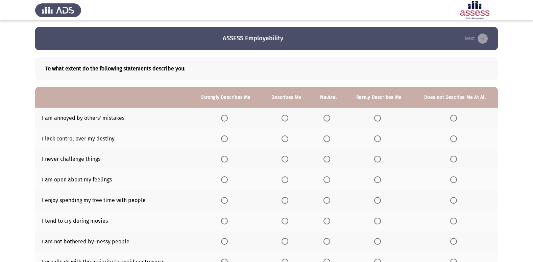
click at [288, 116] on span "Select an option" at bounding box center [284, 118] width 7 height 7
click at [288, 116] on input "Select an option" at bounding box center [284, 118] width 7 height 7
click at [287, 141] on span "Select an option" at bounding box center [284, 138] width 7 height 7
click at [287, 141] on input "Select an option" at bounding box center [284, 138] width 7 height 7
click at [453, 159] on span "Select an option" at bounding box center [453, 158] width 7 height 7
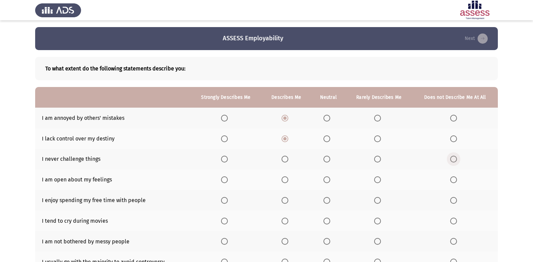
click at [453, 159] on input "Select an option" at bounding box center [453, 158] width 7 height 7
click at [224, 181] on span "Select an option" at bounding box center [224, 179] width 7 height 7
click at [224, 181] on input "Select an option" at bounding box center [224, 179] width 7 height 7
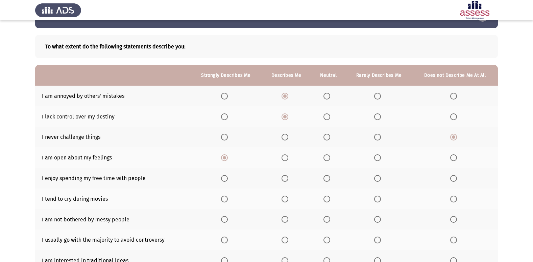
scroll to position [34, 0]
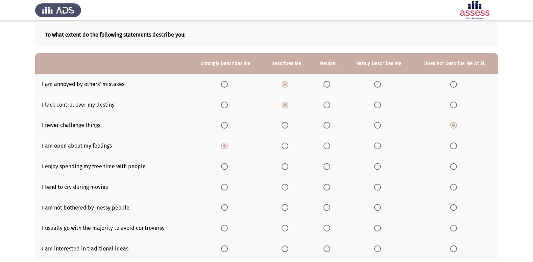
click at [229, 167] on label "Select an option" at bounding box center [225, 166] width 9 height 7
click at [228, 167] on input "Select an option" at bounding box center [224, 166] width 7 height 7
click at [449, 185] on th at bounding box center [454, 186] width 85 height 21
click at [454, 185] on span "Select an option" at bounding box center [453, 186] width 7 height 7
click at [454, 185] on input "Select an option" at bounding box center [453, 186] width 7 height 7
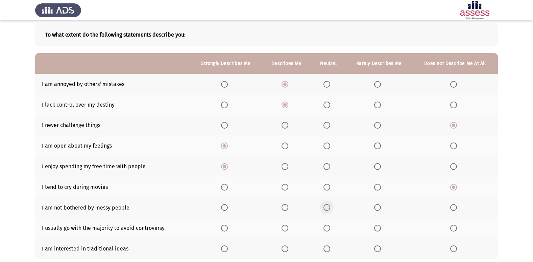
click at [329, 206] on span "Select an option" at bounding box center [326, 207] width 7 height 7
click at [329, 206] on input "Select an option" at bounding box center [326, 207] width 7 height 7
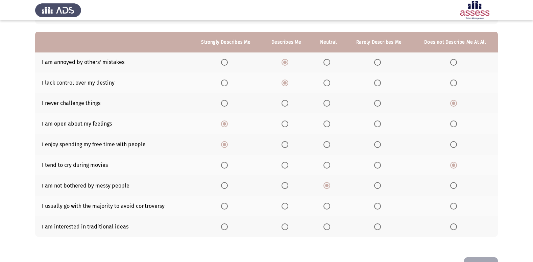
scroll to position [68, 0]
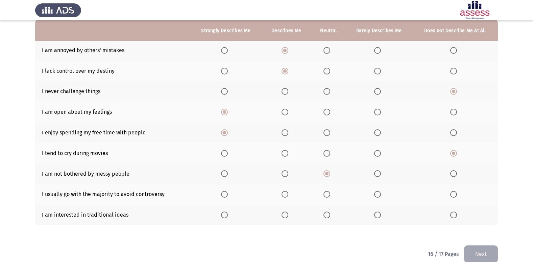
click at [334, 198] on th at bounding box center [328, 193] width 34 height 21
click at [318, 194] on th at bounding box center [328, 193] width 34 height 21
click at [324, 192] on th at bounding box center [328, 193] width 34 height 21
click at [326, 192] on span "Select an option" at bounding box center [326, 194] width 7 height 7
click at [326, 192] on input "Select an option" at bounding box center [326, 194] width 7 height 7
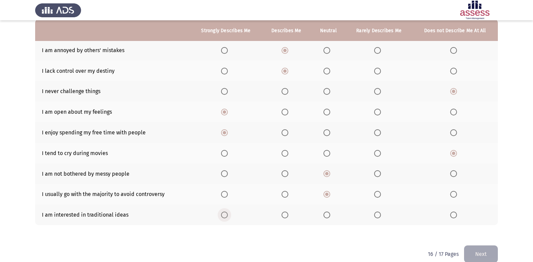
click at [224, 215] on span "Select an option" at bounding box center [224, 215] width 0 height 0
click at [226, 214] on input "Select an option" at bounding box center [224, 214] width 7 height 7
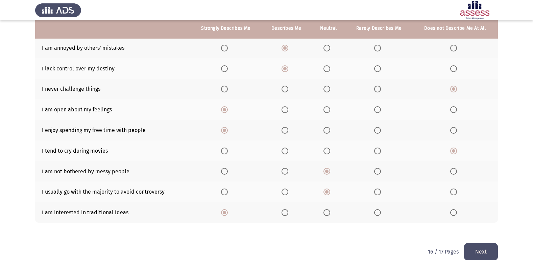
scroll to position [78, 0]
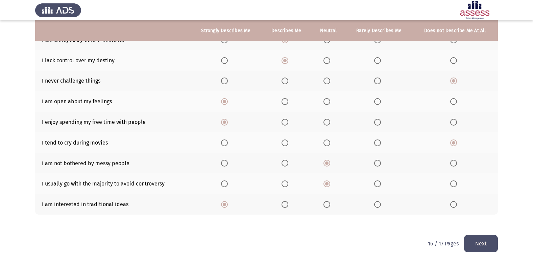
click at [468, 235] on button "Next" at bounding box center [481, 243] width 34 height 17
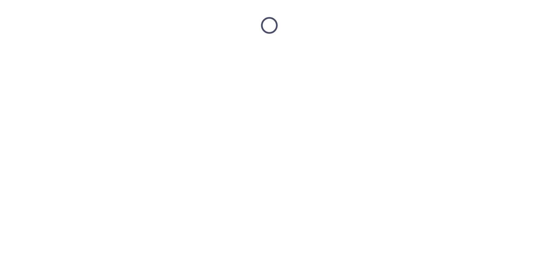
scroll to position [0, 0]
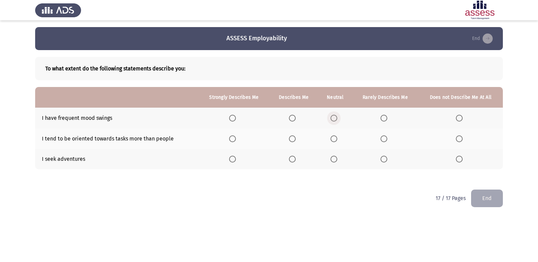
click at [333, 118] on span "Select an option" at bounding box center [333, 118] width 7 height 7
click at [333, 118] on input "Select an option" at bounding box center [333, 118] width 7 height 7
click at [333, 139] on span "Select an option" at bounding box center [333, 138] width 7 height 7
click at [333, 139] on input "Select an option" at bounding box center [333, 138] width 7 height 7
click at [290, 161] on span "Select an option" at bounding box center [292, 158] width 7 height 7
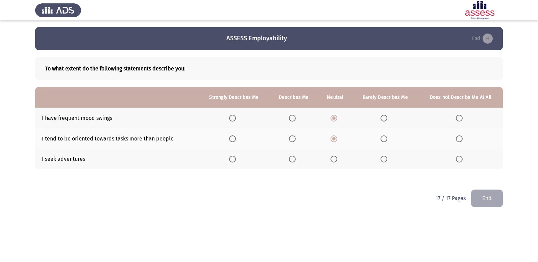
click at [290, 161] on input "Select an option" at bounding box center [292, 158] width 7 height 7
click at [495, 193] on button "End" at bounding box center [487, 197] width 32 height 17
